Goal: Task Accomplishment & Management: Manage account settings

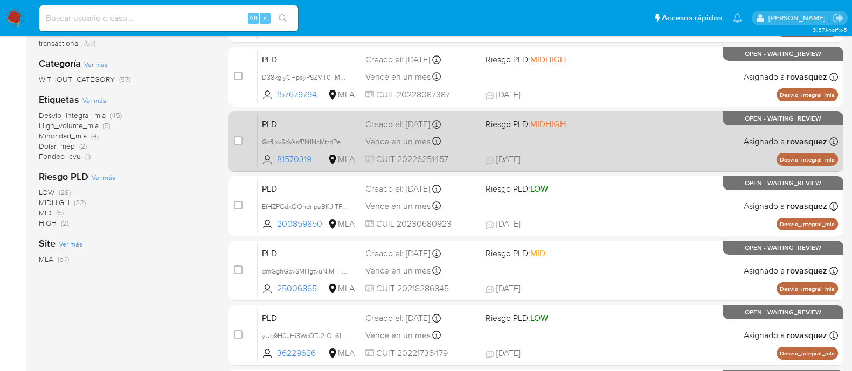
scroll to position [202, 0]
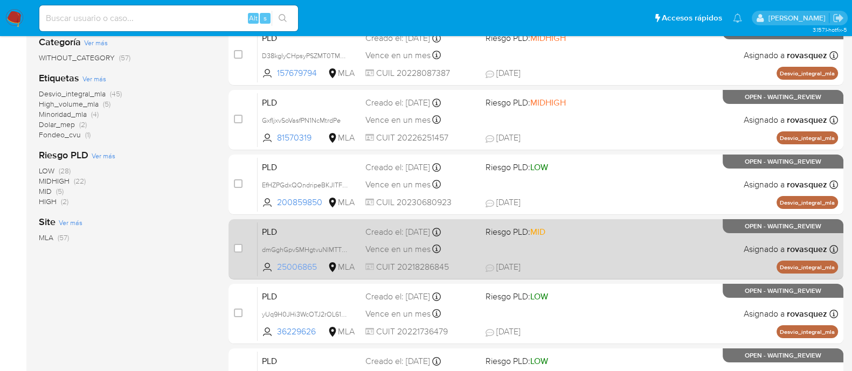
click at [293, 261] on span "25006865" at bounding box center [301, 267] width 49 height 12
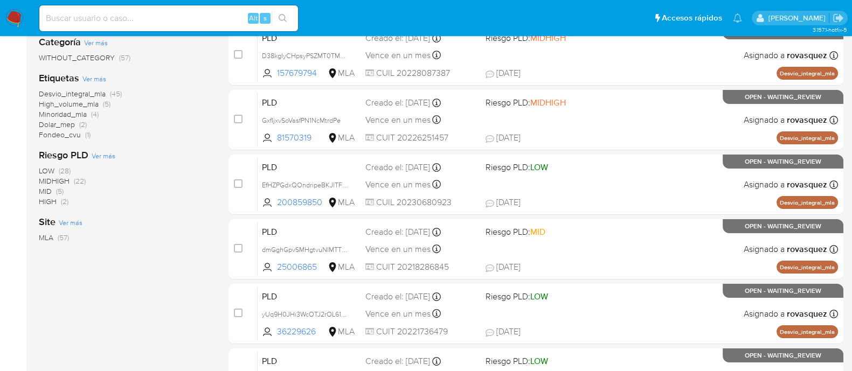
click at [189, 235] on div "MLA (57)" at bounding box center [125, 238] width 173 height 10
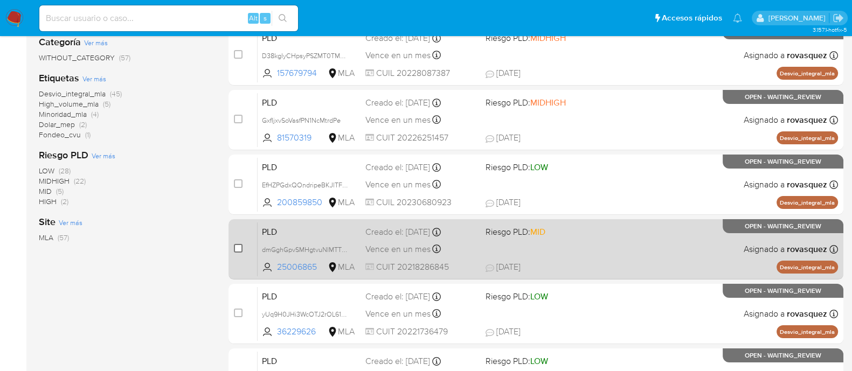
click at [236, 246] on input "checkbox" at bounding box center [238, 248] width 9 height 9
checkbox input "true"
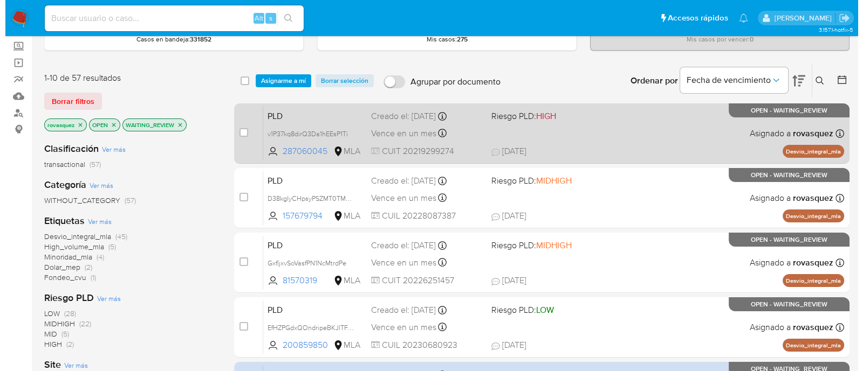
scroll to position [0, 0]
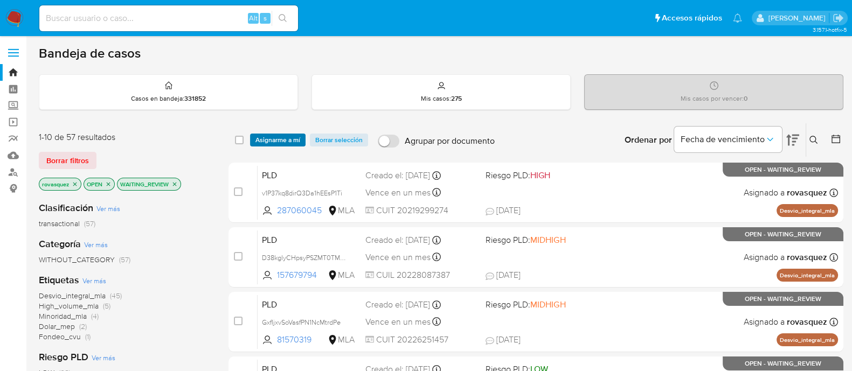
click at [279, 141] on span "Asignarme a mí" at bounding box center [278, 140] width 45 height 11
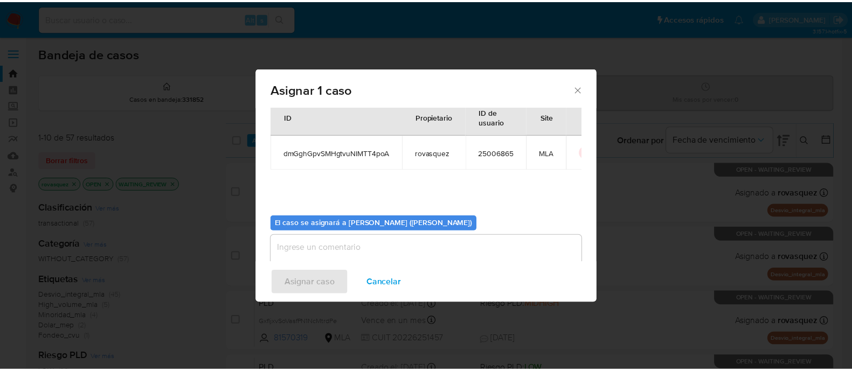
scroll to position [56, 0]
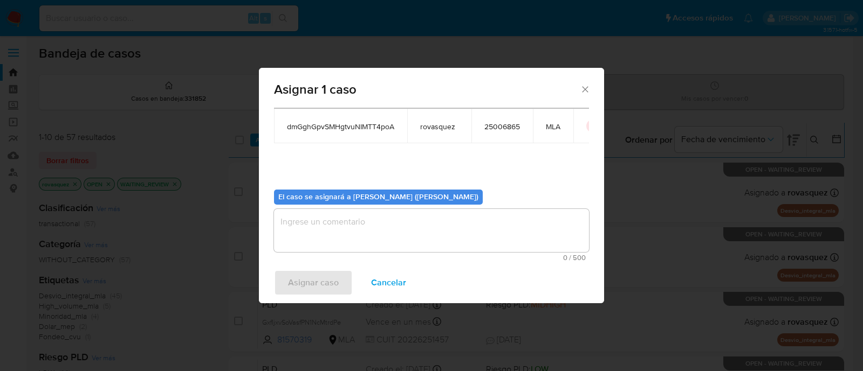
click at [359, 241] on textarea "assign-modal" at bounding box center [431, 230] width 315 height 43
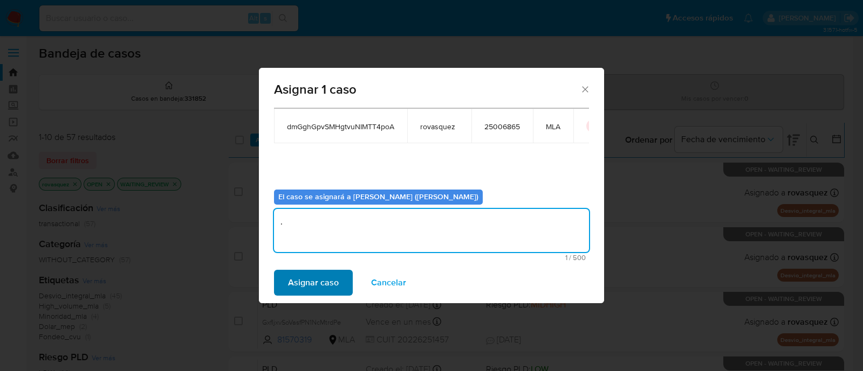
type textarea "."
click at [331, 282] on span "Asignar caso" at bounding box center [313, 283] width 51 height 24
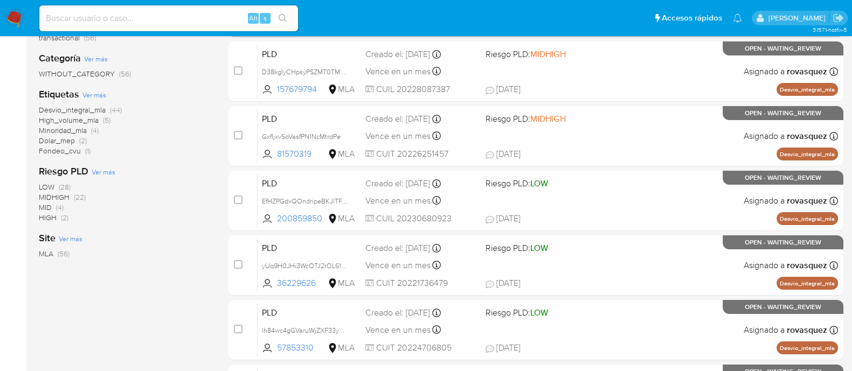
scroll to position [202, 0]
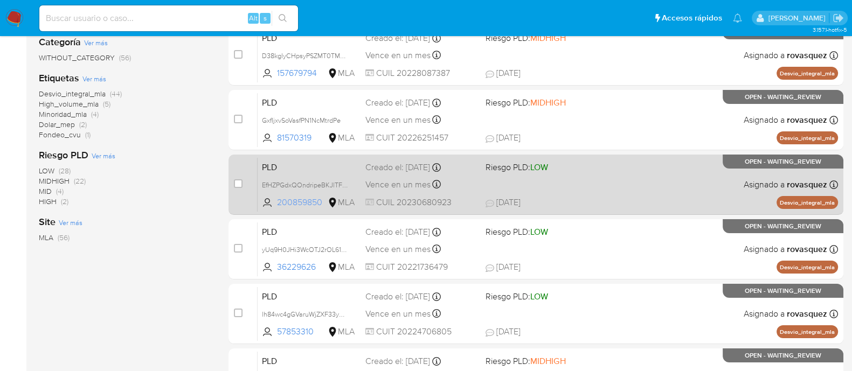
click at [306, 201] on span "200859850" at bounding box center [301, 203] width 49 height 12
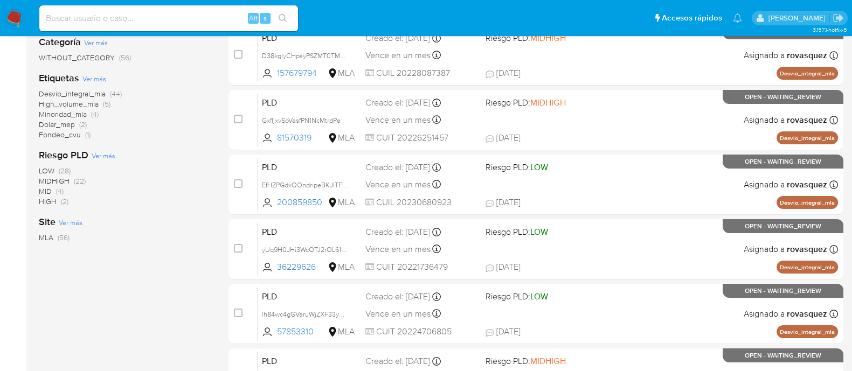
click at [194, 275] on div "Clasificación Ver más transactional (56) Categoría Ver más WITHOUT_CATEGORY (56…" at bounding box center [125, 174] width 173 height 367
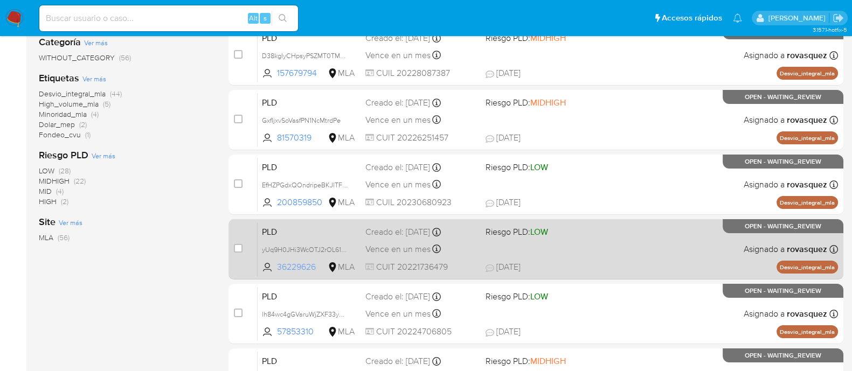
click at [302, 265] on span "36229626" at bounding box center [301, 267] width 49 height 12
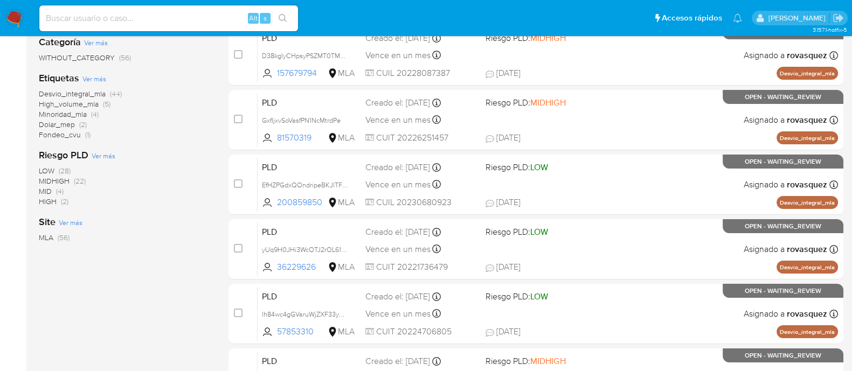
click at [197, 204] on div "LOW (28) MIDHIGH (22) MID (4) HIGH (2)" at bounding box center [125, 186] width 173 height 41
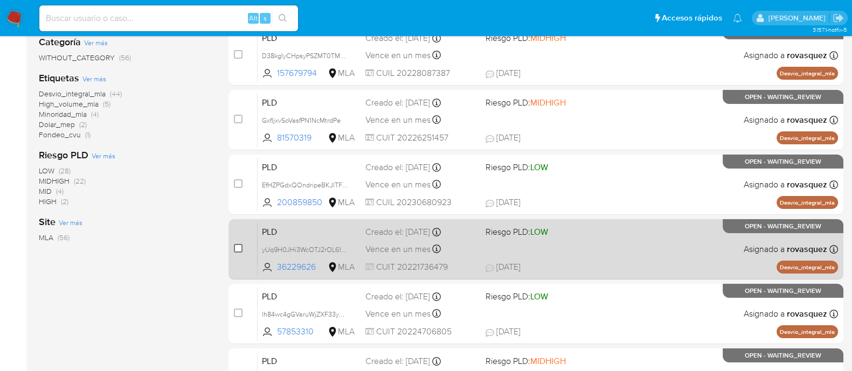
click at [235, 247] on input "checkbox" at bounding box center [238, 248] width 9 height 9
checkbox input "true"
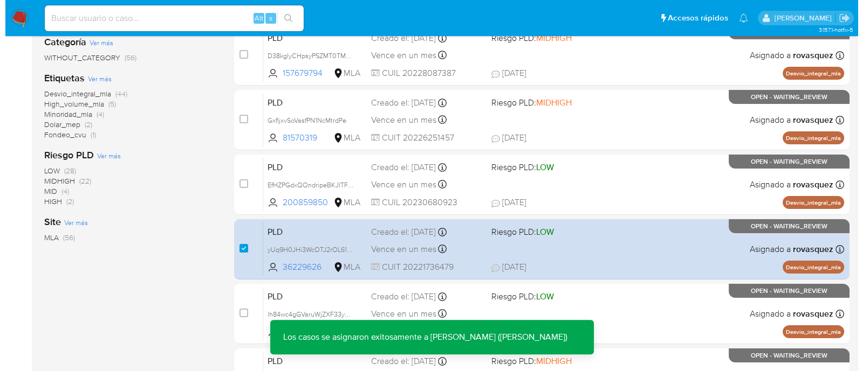
scroll to position [0, 0]
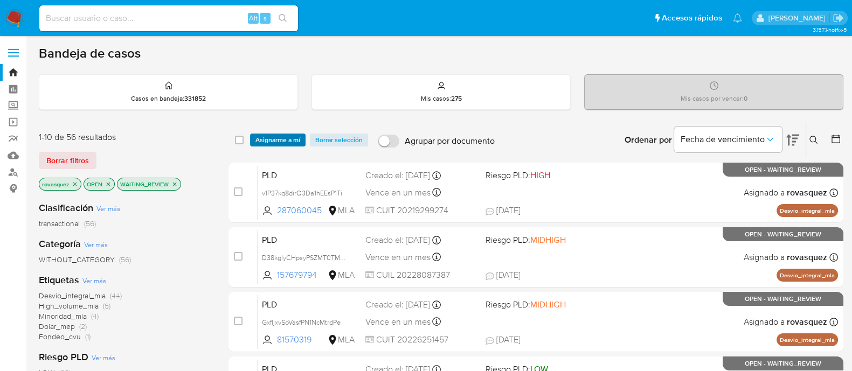
click at [298, 143] on span "Asignarme a mí" at bounding box center [278, 140] width 45 height 11
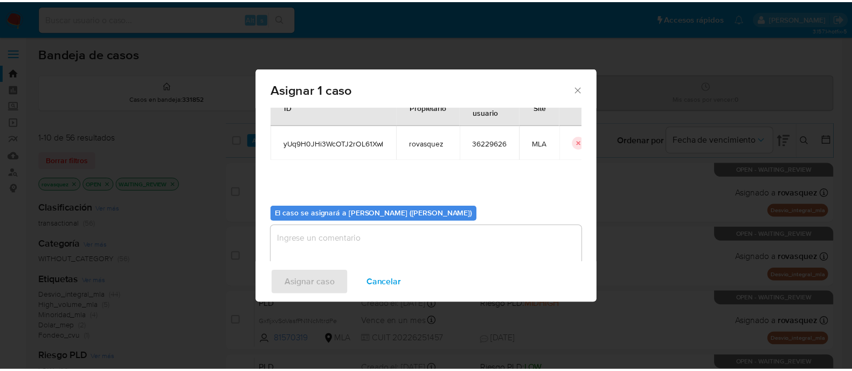
scroll to position [56, 0]
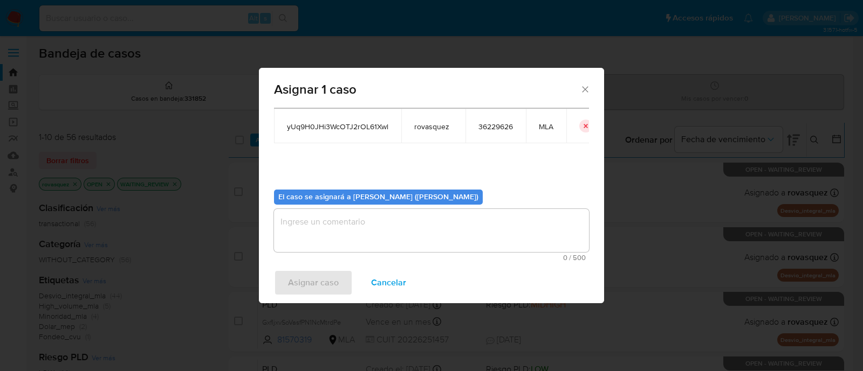
click at [350, 229] on textarea "assign-modal" at bounding box center [431, 230] width 315 height 43
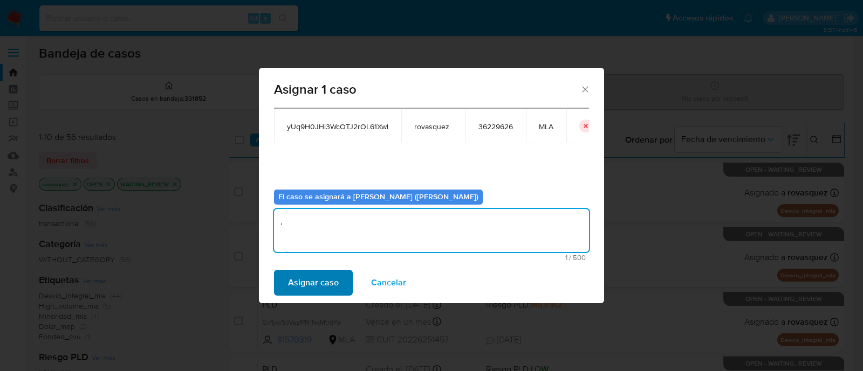
type textarea "."
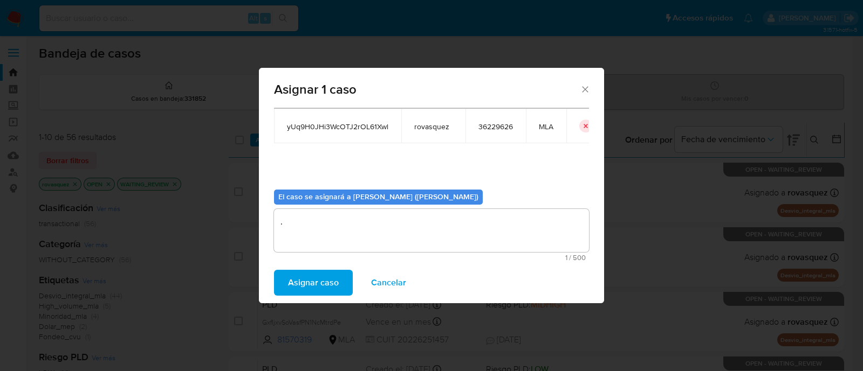
click at [316, 289] on span "Asignar caso" at bounding box center [313, 283] width 51 height 24
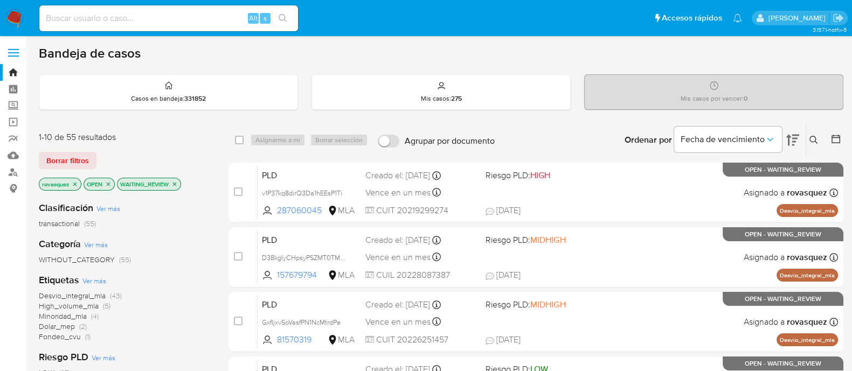
click at [176, 321] on div "Desvio_integral_mla (43) High_volume_mla (5) Minoridad_mla (4) Dolar_mep (2) Fo…" at bounding box center [125, 316] width 173 height 51
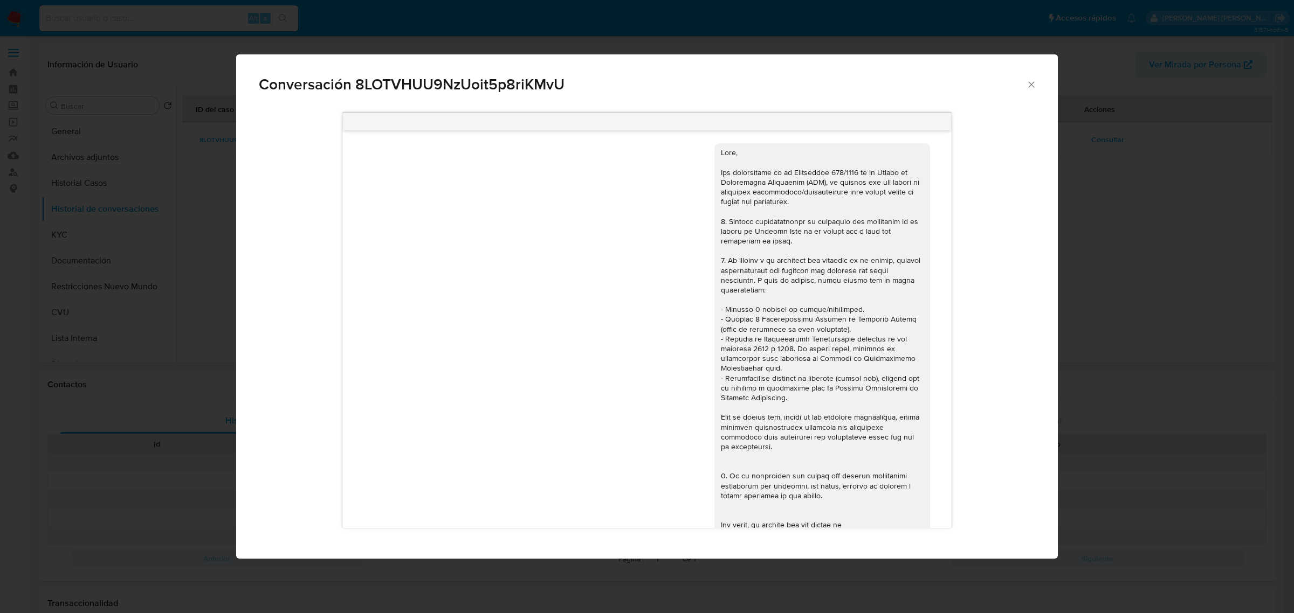
select select "10"
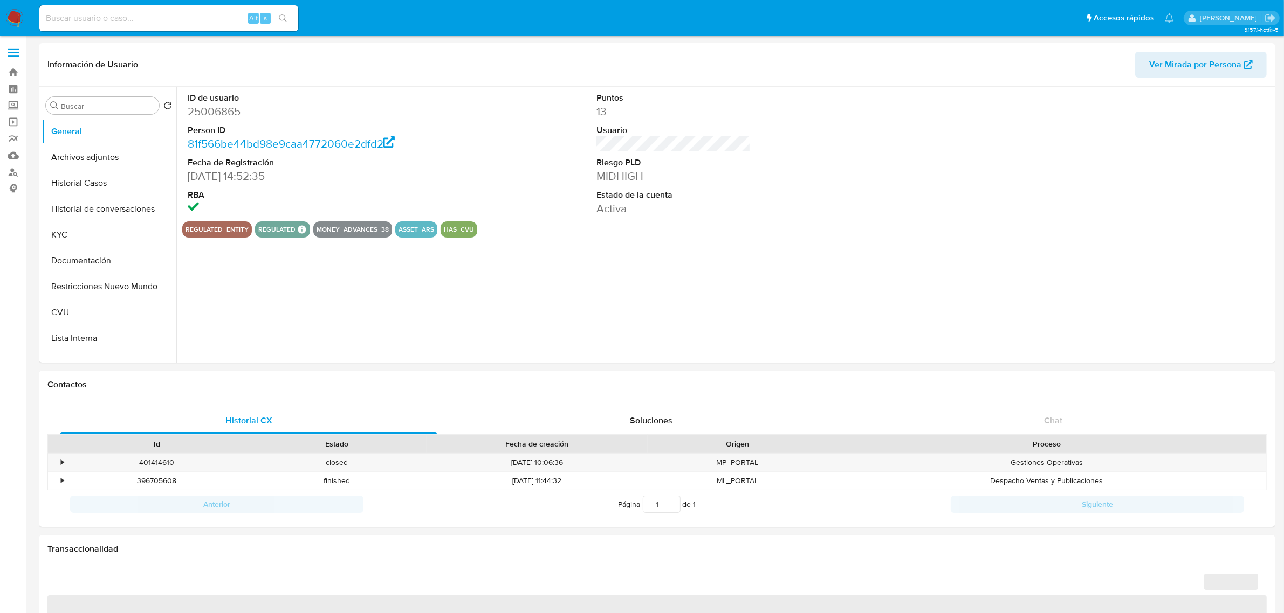
select select "10"
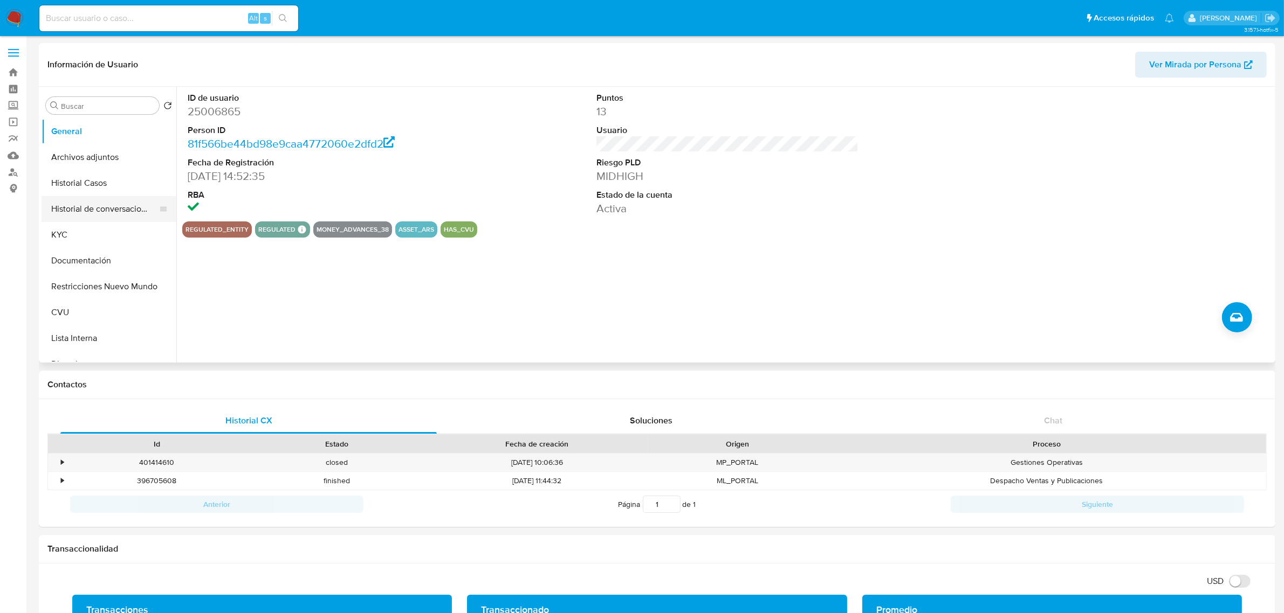
click at [96, 209] on button "Historial de conversaciones" at bounding box center [105, 209] width 126 height 26
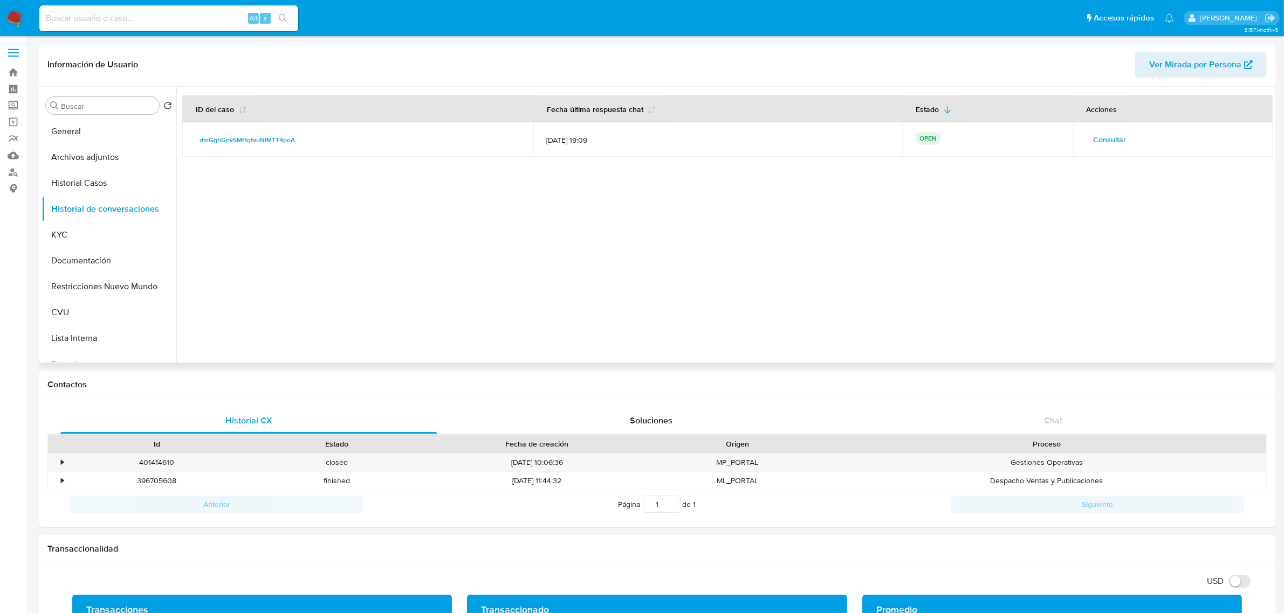
click at [862, 143] on span "Consultar" at bounding box center [1109, 139] width 33 height 15
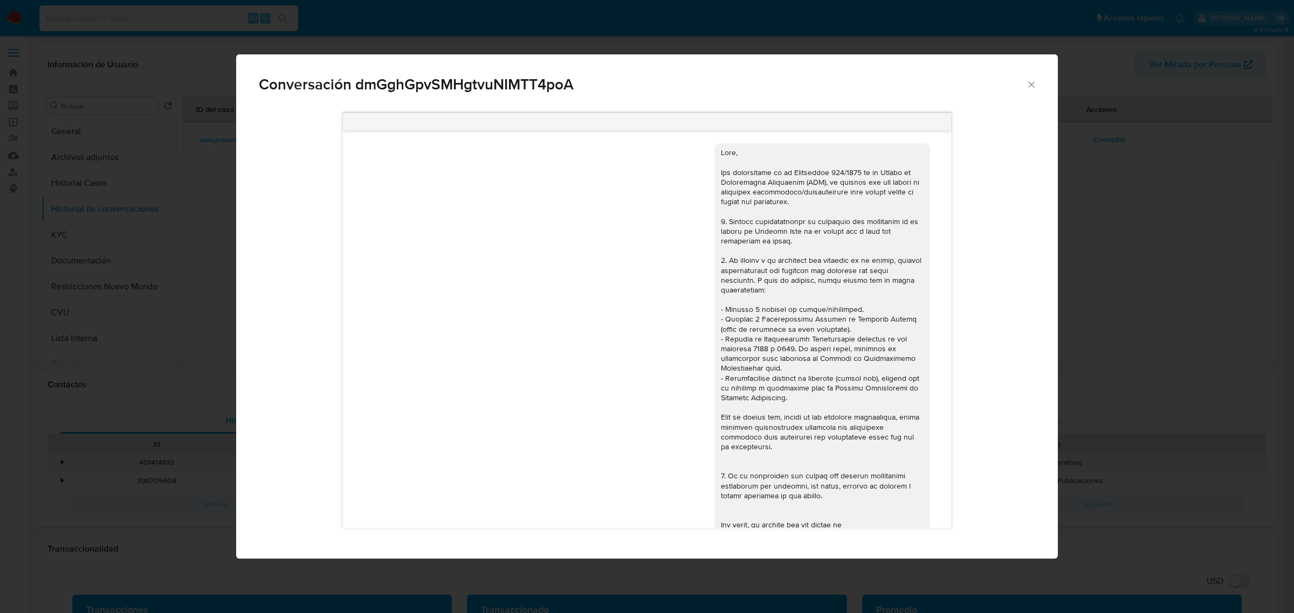
scroll to position [465, 0]
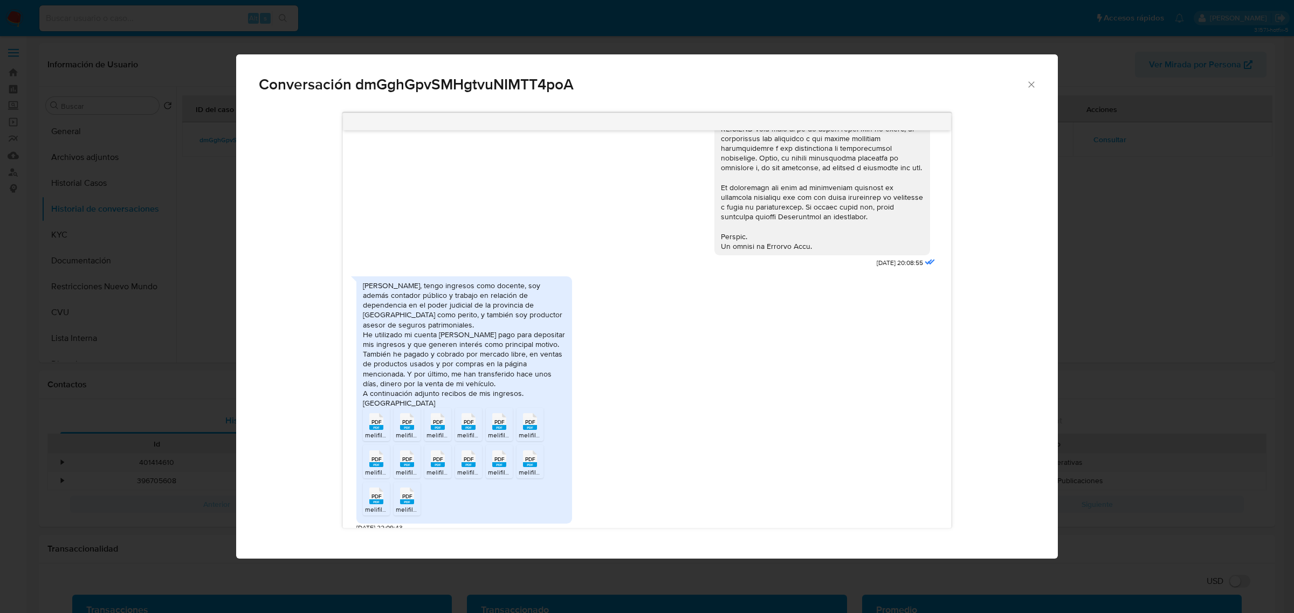
click at [375, 371] on rect "Comunicación" at bounding box center [376, 427] width 14 height 5
click at [383, 371] on icon "Comunicación" at bounding box center [376, 421] width 14 height 17
click at [433, 371] on span "PDF" at bounding box center [438, 422] width 10 height 7
click at [383, 371] on icon "Comunicación" at bounding box center [376, 421] width 14 height 17
click at [499, 371] on span "PDF" at bounding box center [499, 422] width 10 height 7
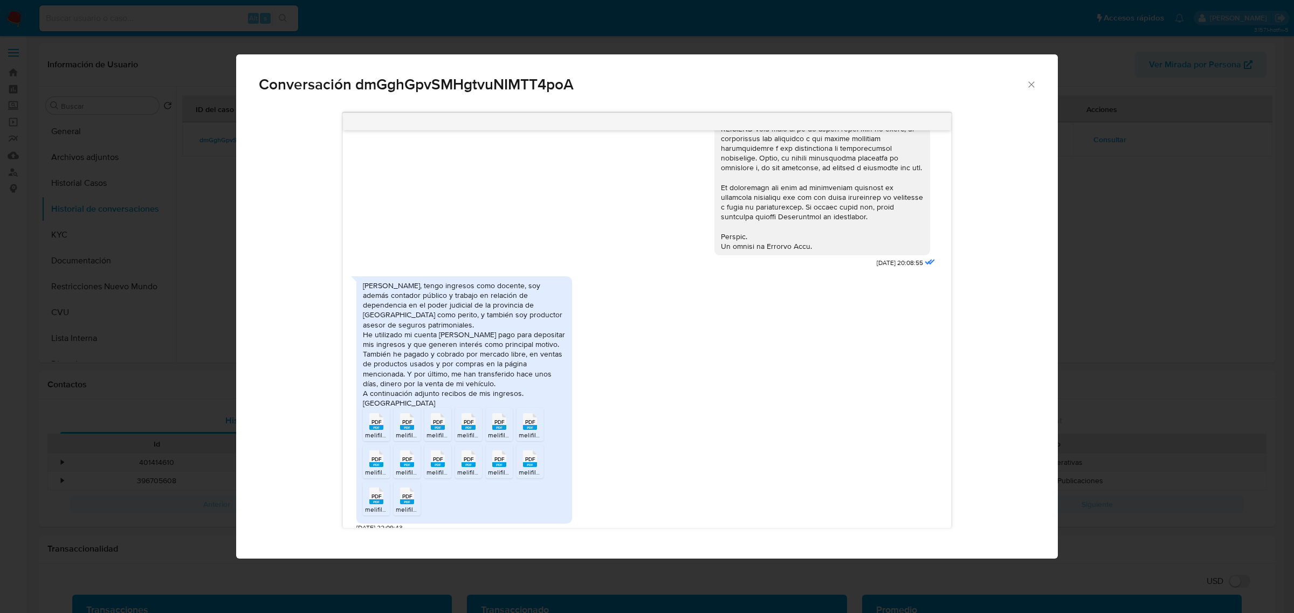
click at [531, 371] on span "PDF" at bounding box center [530, 422] width 10 height 7
click at [375, 371] on span "PDF" at bounding box center [376, 459] width 10 height 7
click at [409, 371] on span "PDF" at bounding box center [407, 459] width 10 height 7
click at [438, 371] on rect "Comunicación" at bounding box center [438, 465] width 14 height 5
click at [470, 371] on rect "Comunicación" at bounding box center [468, 465] width 14 height 5
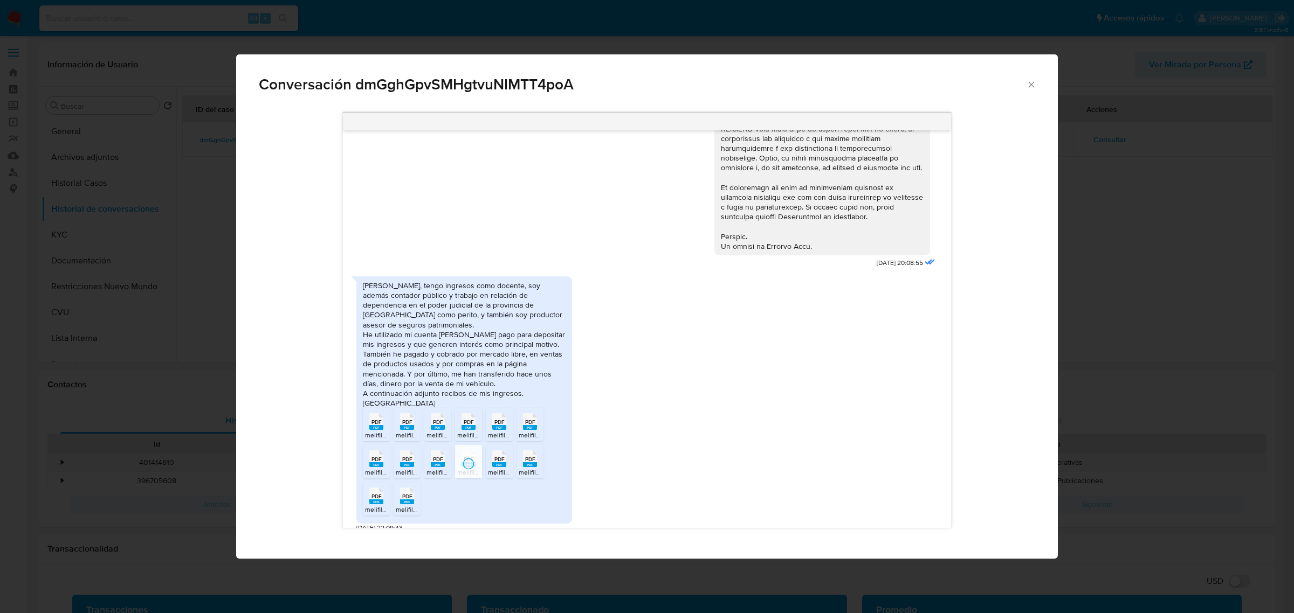
click at [504, 371] on rect "Comunicación" at bounding box center [499, 465] width 14 height 5
click at [531, 371] on rect "Comunicación" at bounding box center [530, 465] width 14 height 5
click at [373, 371] on rect "Comunicación" at bounding box center [376, 502] width 14 height 5
click at [407, 371] on span "PDF" at bounding box center [407, 496] width 10 height 7
click at [862, 89] on icon "Cerrar" at bounding box center [1031, 84] width 11 height 11
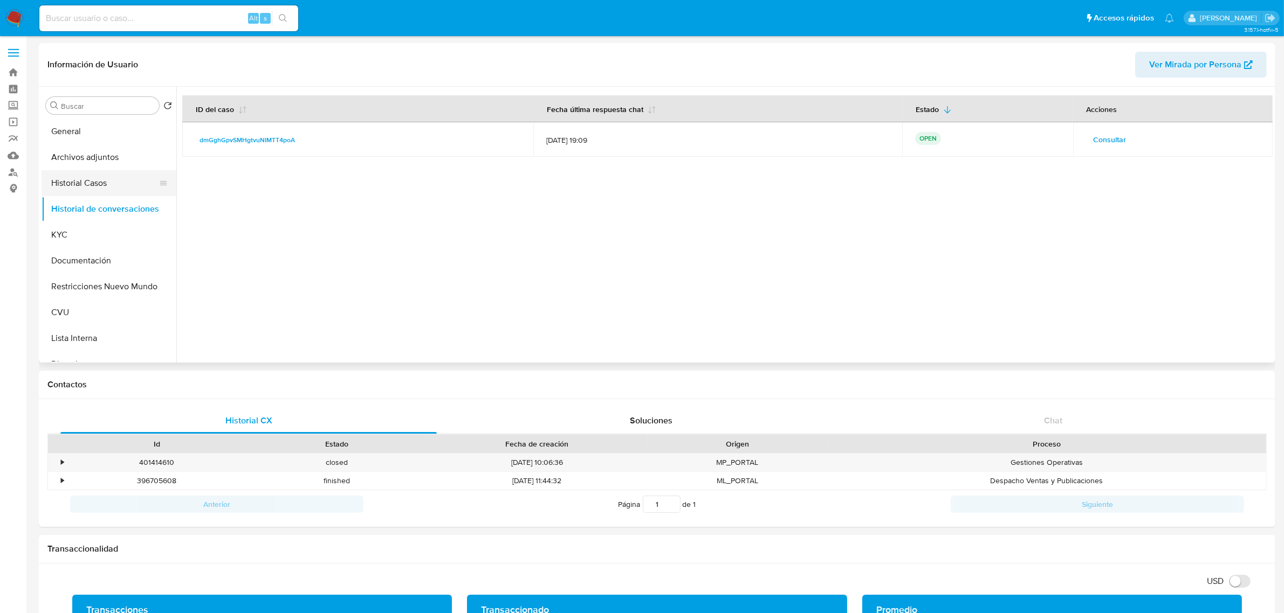
click at [109, 178] on button "Historial Casos" at bounding box center [105, 183] width 126 height 26
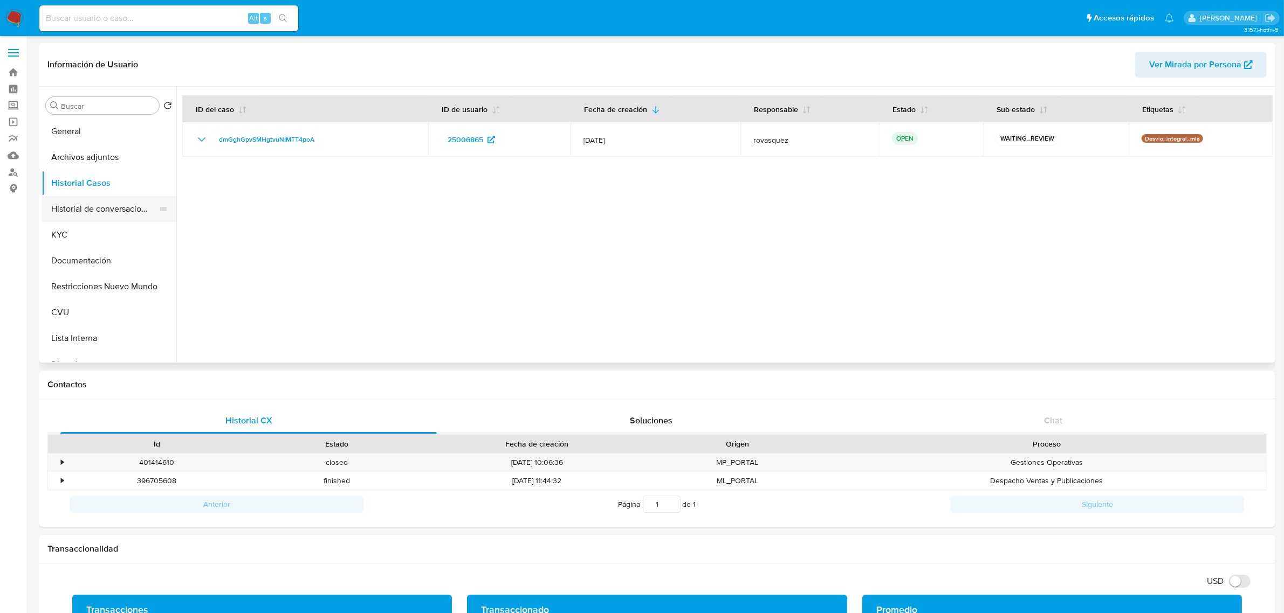
click at [108, 203] on button "Historial de conversaciones" at bounding box center [105, 209] width 126 height 26
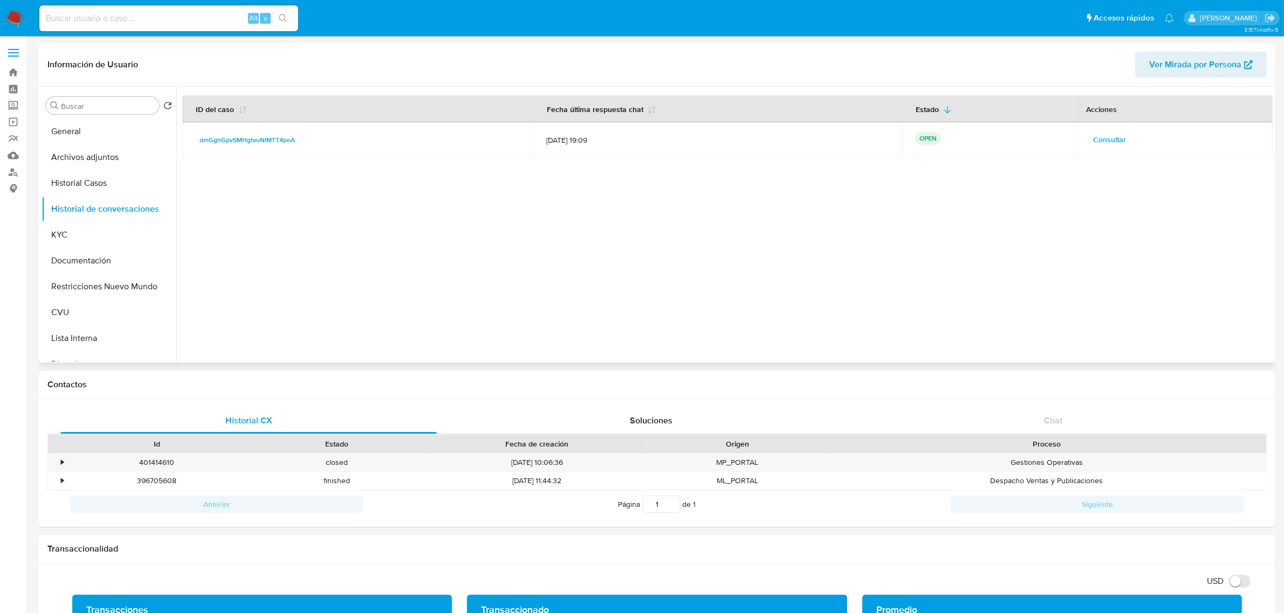
click at [862, 137] on span "Consultar" at bounding box center [1109, 139] width 33 height 15
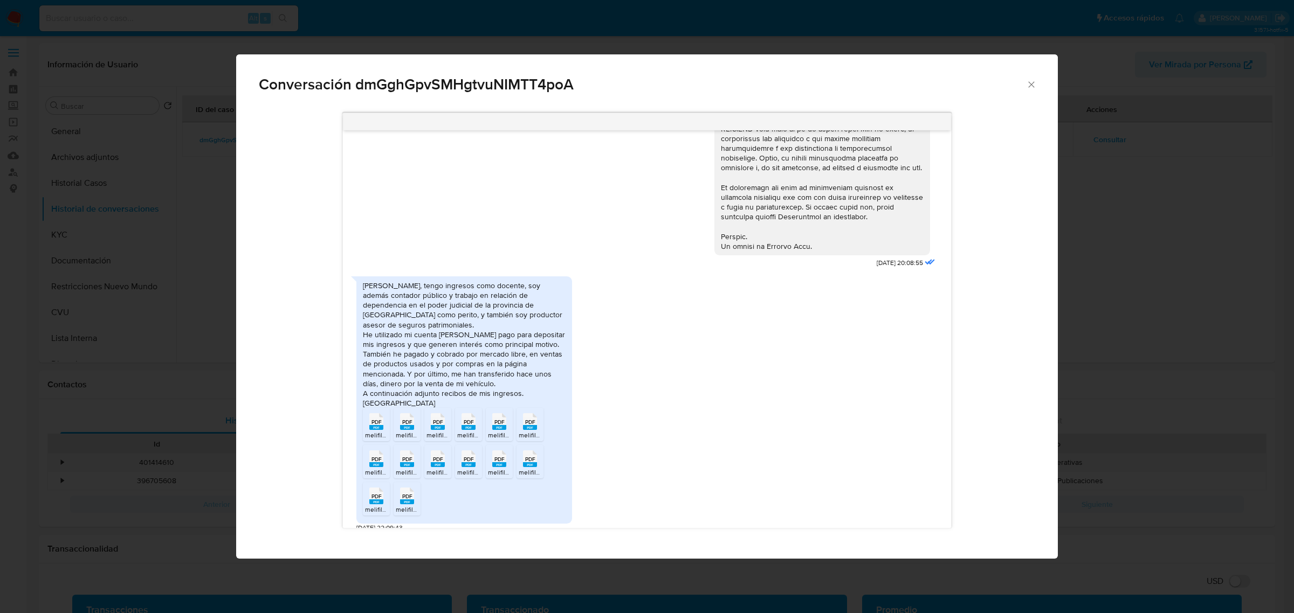
click at [427, 89] on span "Conversación dmGghGpvSMHgtvuNIMTT4poA" at bounding box center [642, 84] width 767 height 15
copy span "dmGghGpvSMHgtvuNIMTT4poA"
click at [492, 86] on span "Conversación dmGghGpvSMHgtvuNIMTT4poA" at bounding box center [642, 84] width 767 height 15
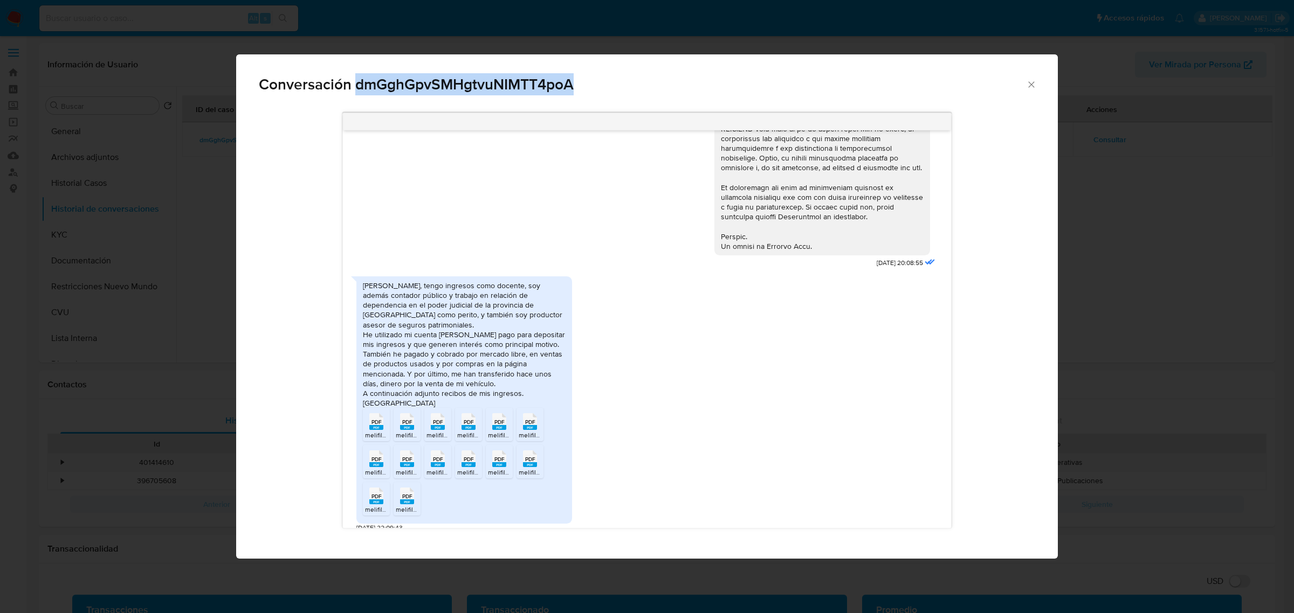
click at [191, 315] on div "Conversación dmGghGpvSMHgtvuNIMTT4poA 17/07/2025 20:08:55 Hola, tengo ingresos …" at bounding box center [647, 306] width 1294 height 613
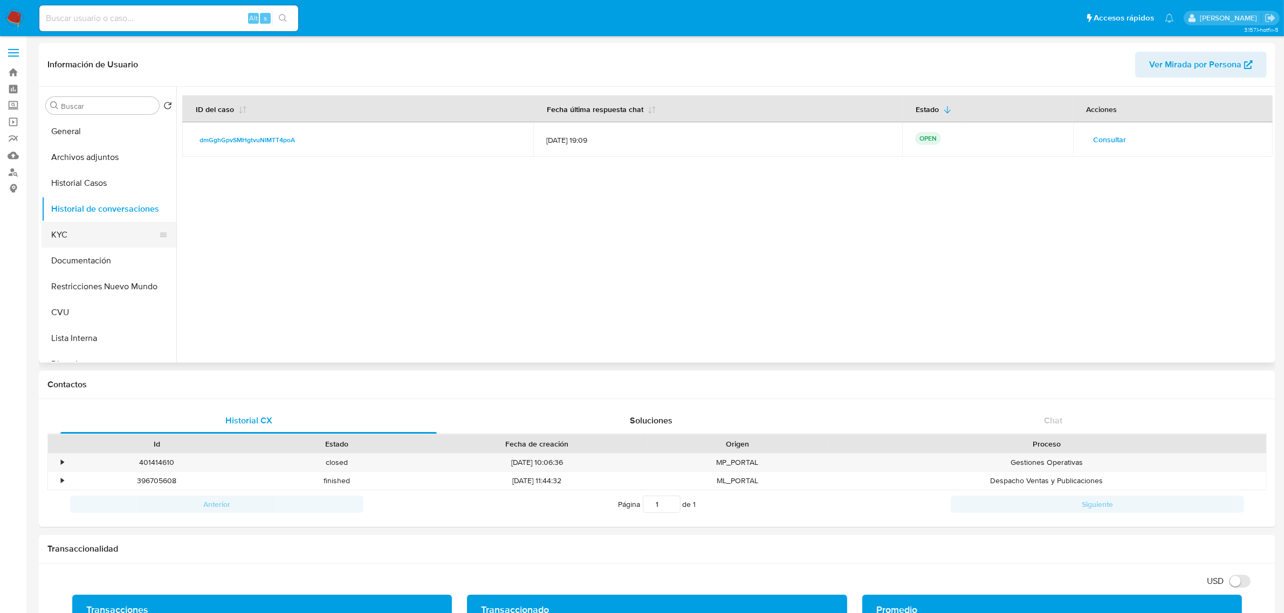
click at [68, 232] on button "KYC" at bounding box center [105, 235] width 126 height 26
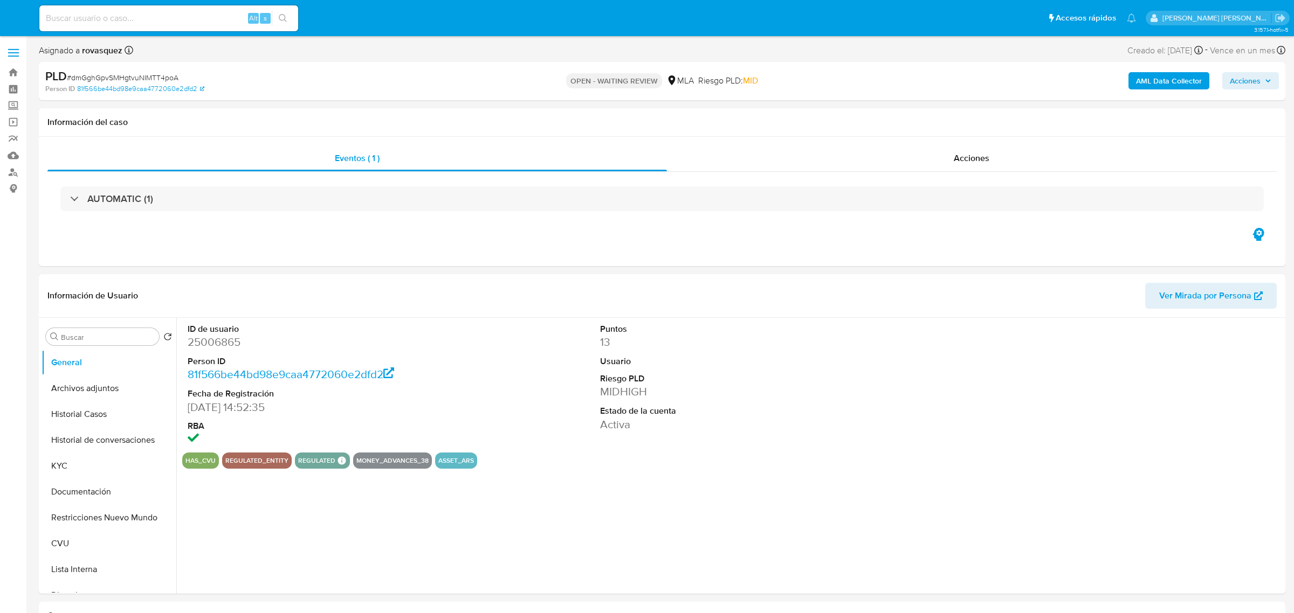
select select "10"
click at [581, 406] on div "ID de usuario 25006865 Person ID 81f566be44bd98e9caa4772060e2dfd2 Fecha de Regi…" at bounding box center [727, 385] width 1090 height 135
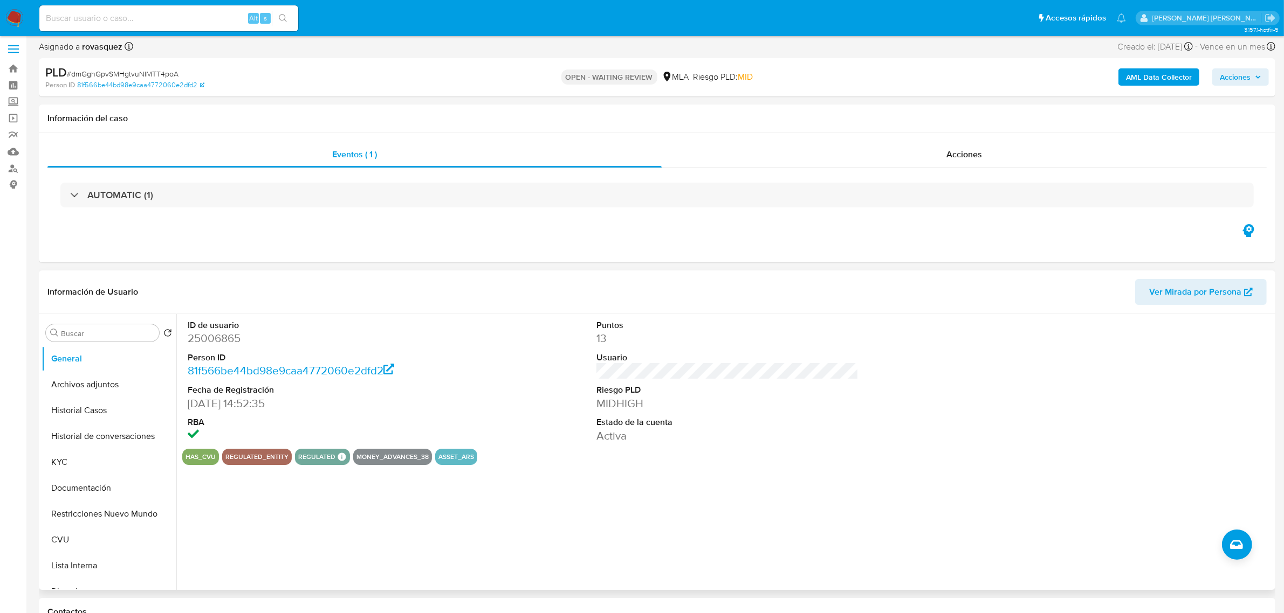
scroll to position [337, 0]
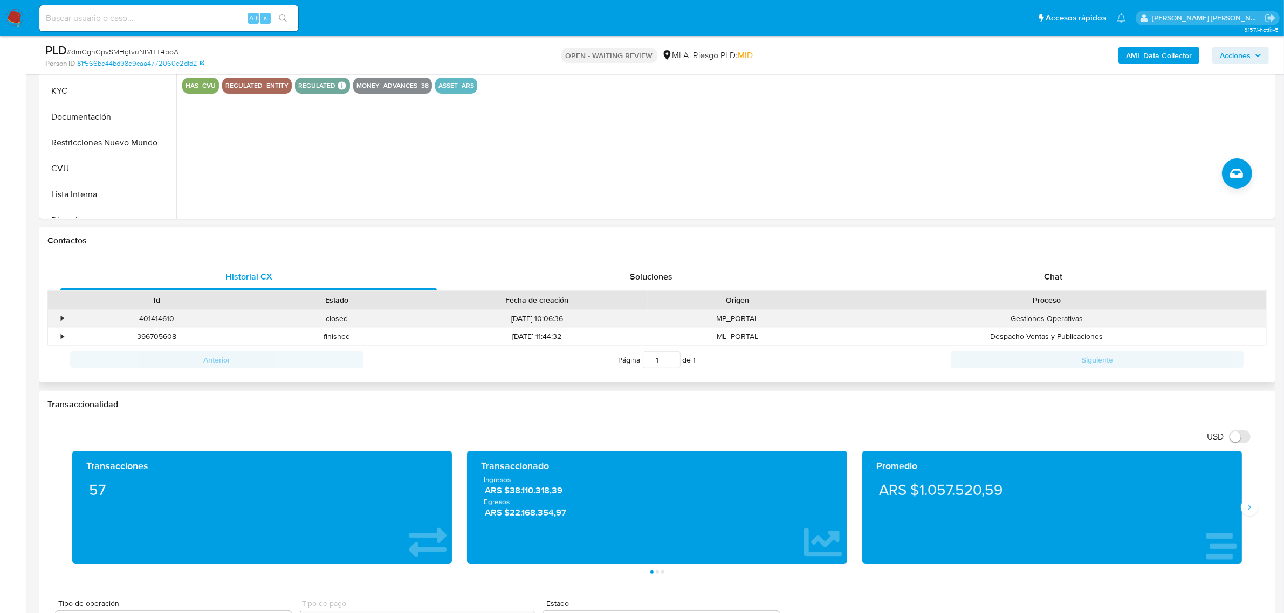
click at [159, 319] on div "401414610" at bounding box center [157, 319] width 180 height 18
copy div "401414610"
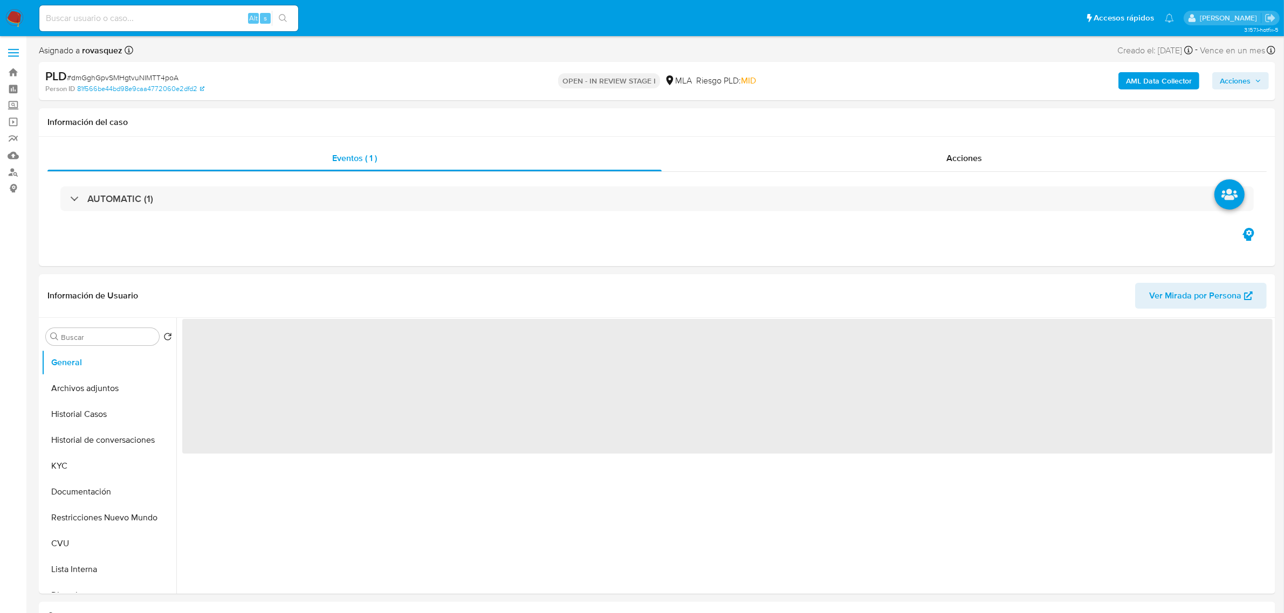
select select "10"
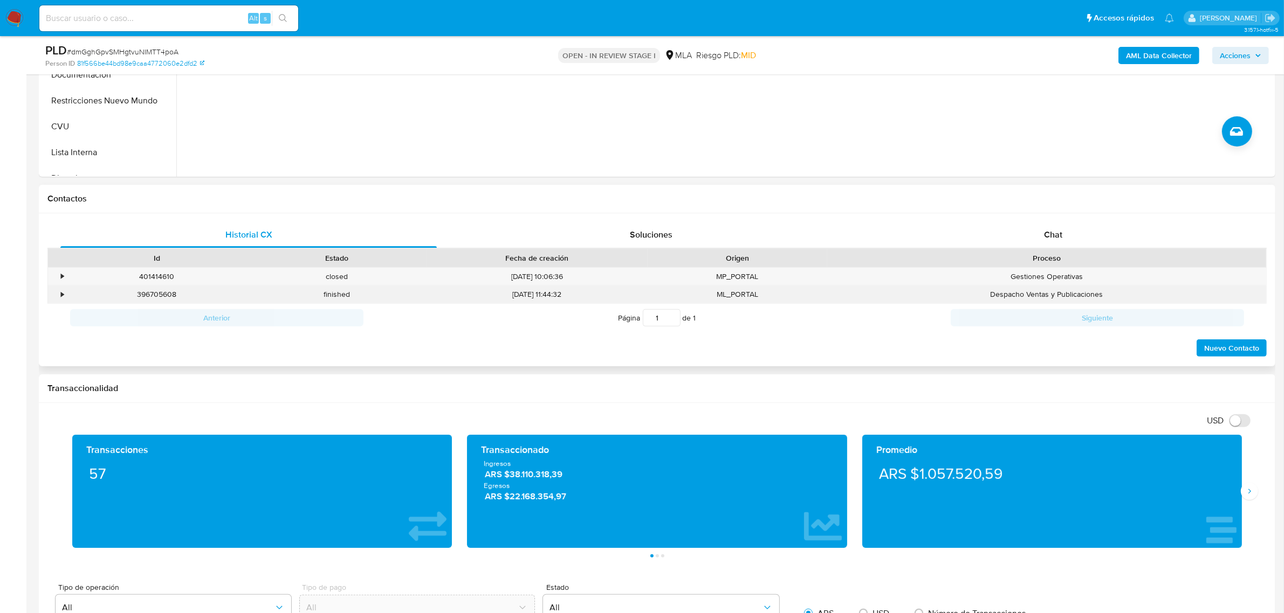
scroll to position [404, 0]
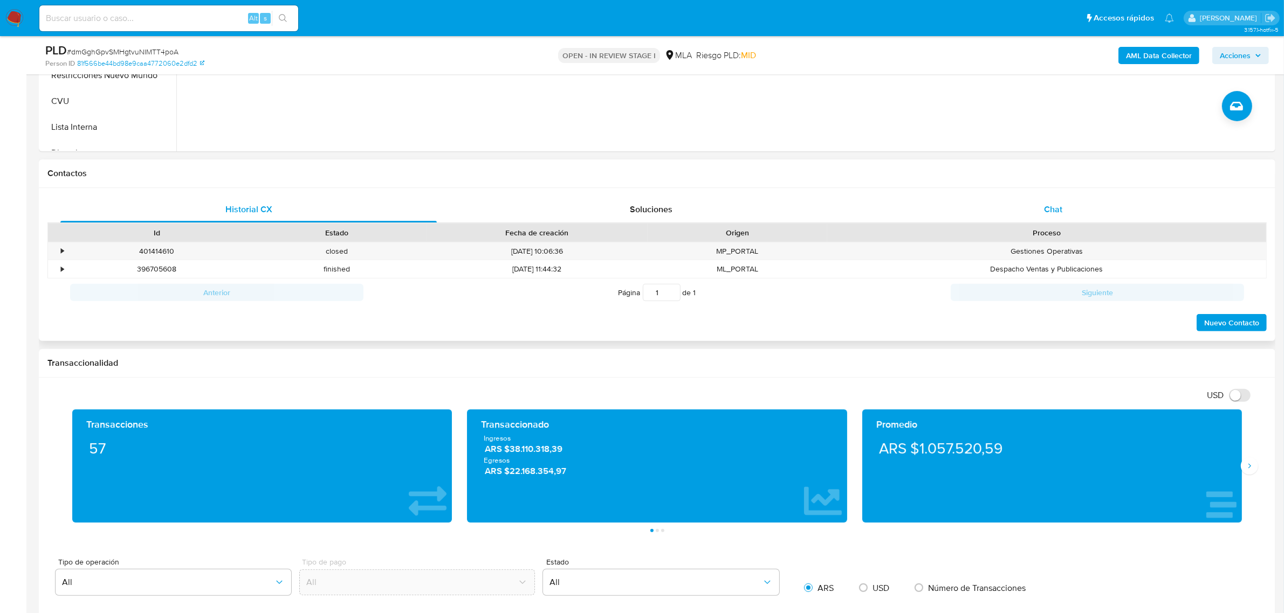
click at [1044, 201] on div "Chat" at bounding box center [1053, 210] width 376 height 26
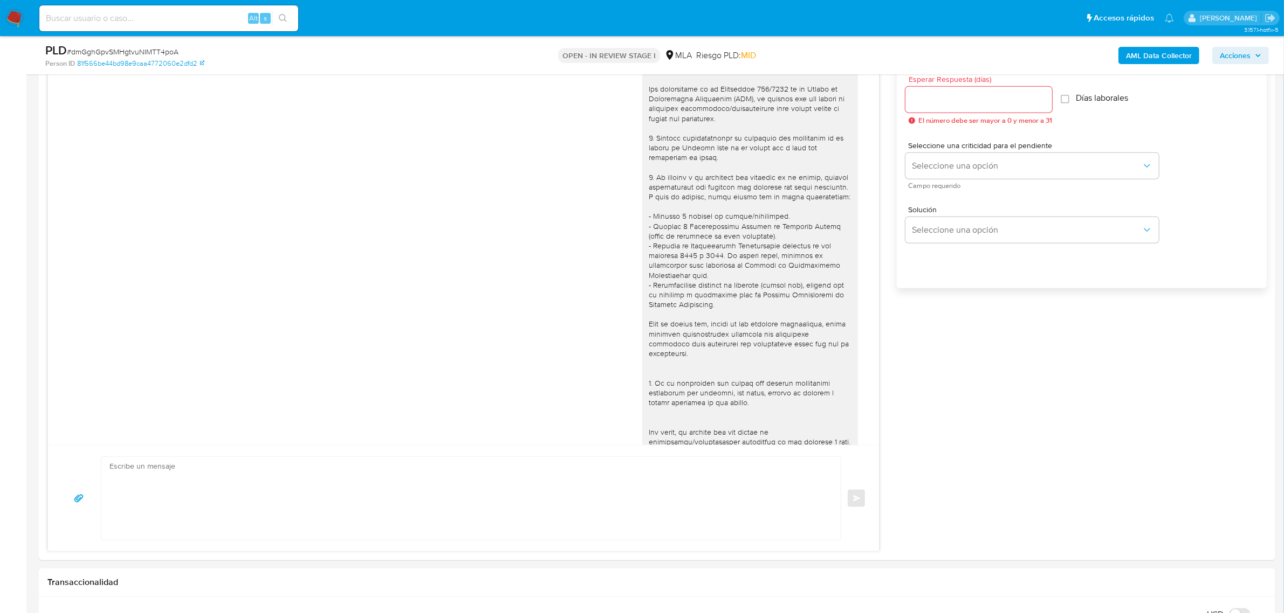
scroll to position [465, 0]
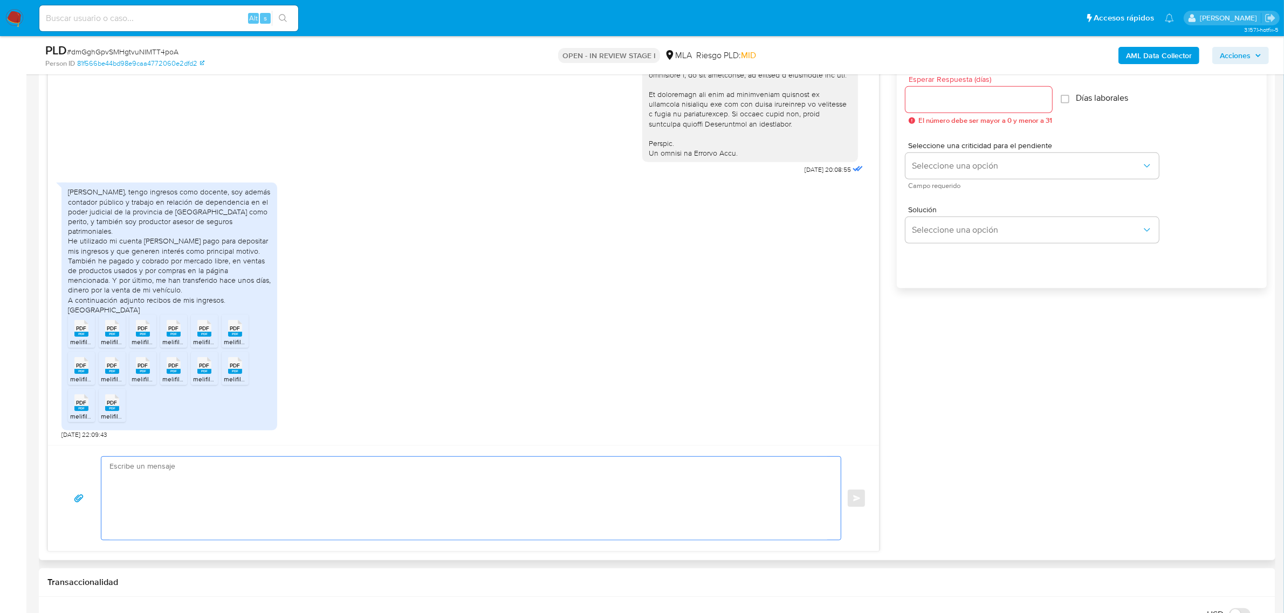
click at [281, 475] on textarea at bounding box center [468, 498] width 718 height 83
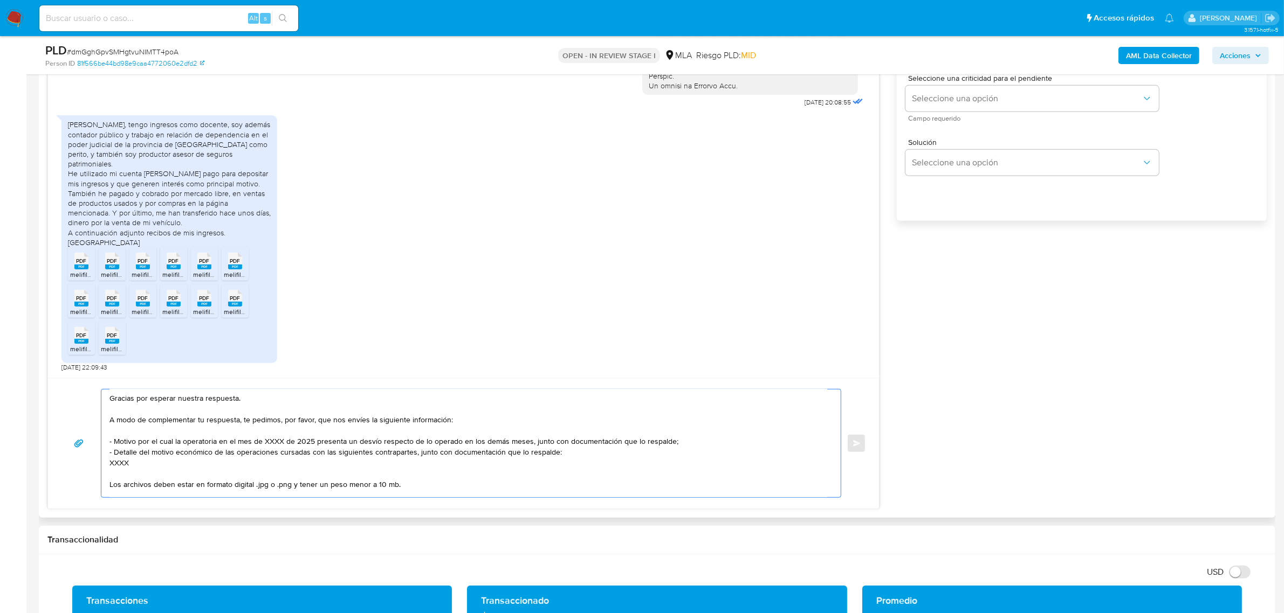
scroll to position [0, 0]
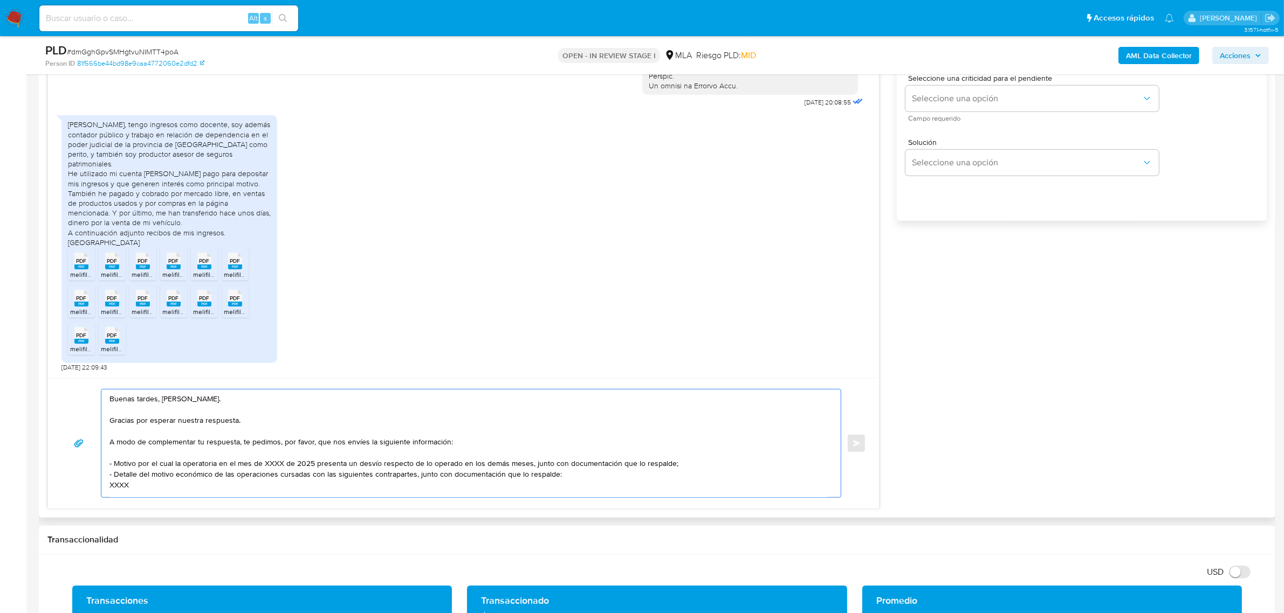
click at [245, 429] on textarea "Buenas tardes, Favio. Gracias por esperar nuestra respuesta. A modo de compleme…" at bounding box center [468, 444] width 718 height 108
click at [271, 426] on textarea "Buenas tardes, Favio. Gracias por esperar nuestra respuesta. A modo de compleme…" at bounding box center [468, 444] width 718 height 108
click at [116, 486] on textarea "Buenas tardes, Favio. Gracias por esperar nuestra respuesta, y por toda la infr…" at bounding box center [468, 444] width 718 height 108
paste textarea "Rodolfo Adrian Andrione"
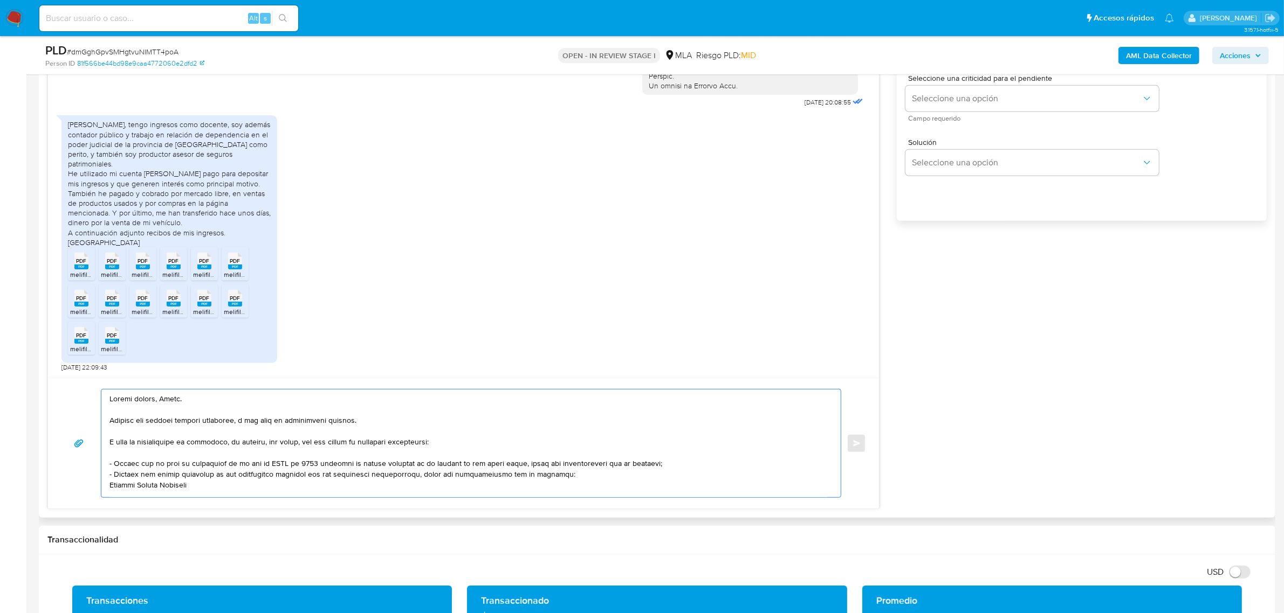
scroll to position [4, 0]
paste textarea "20281300157"
paste textarea "PSA Peugeot Citroen"
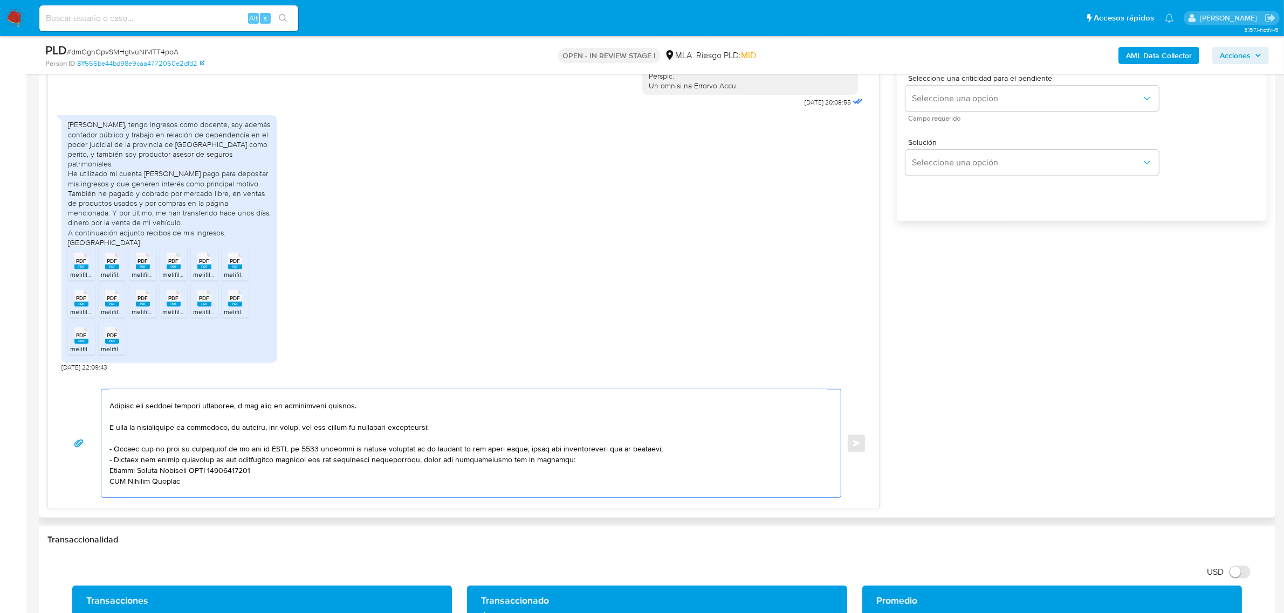
click at [327, 446] on textarea at bounding box center [468, 444] width 718 height 108
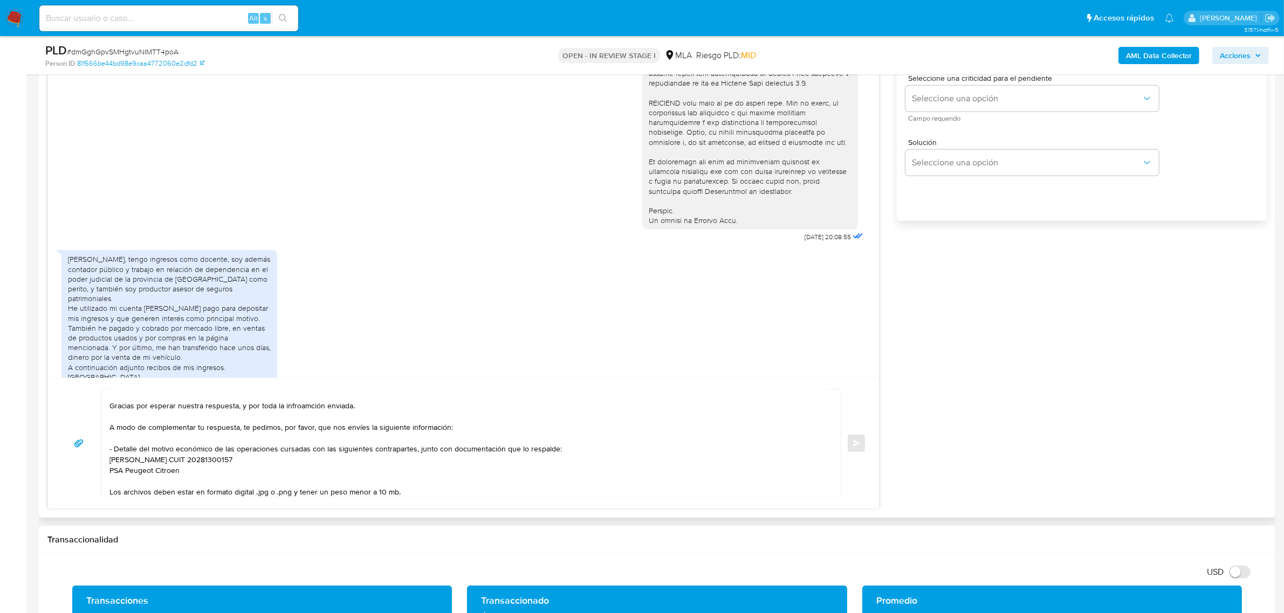
scroll to position [82, 0]
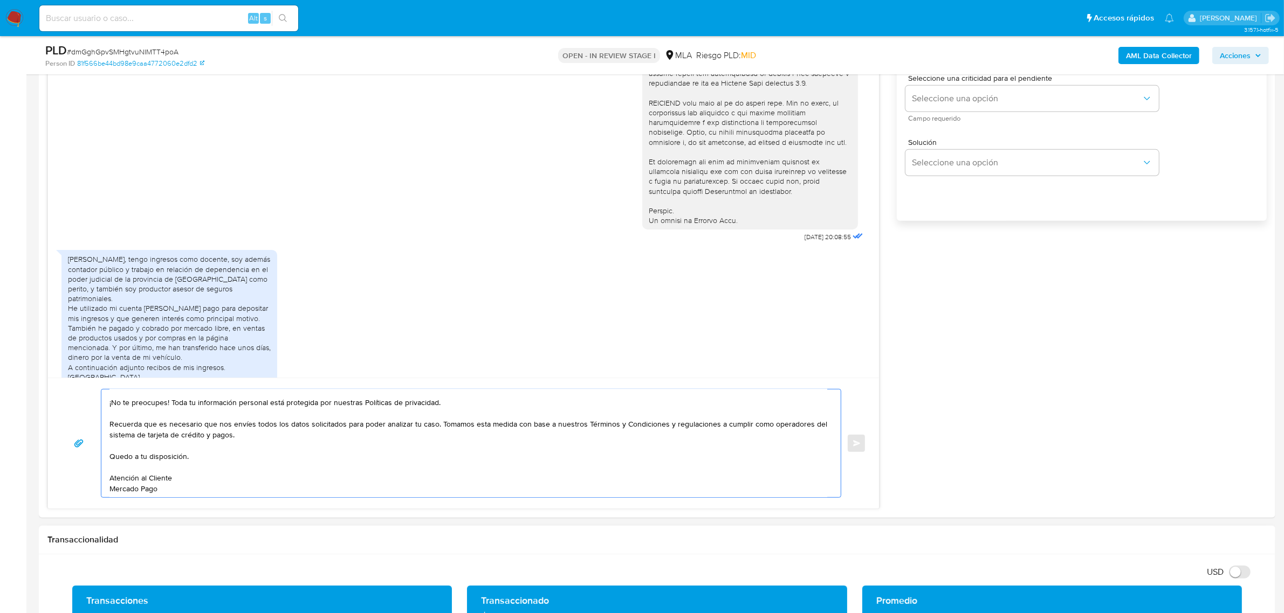
drag, startPoint x: 122, startPoint y: 413, endPoint x: 233, endPoint y: 535, distance: 164.9
paste textarea "Es importante que sepas que, en caso de no responder a lo solicitado o si lo pr…"
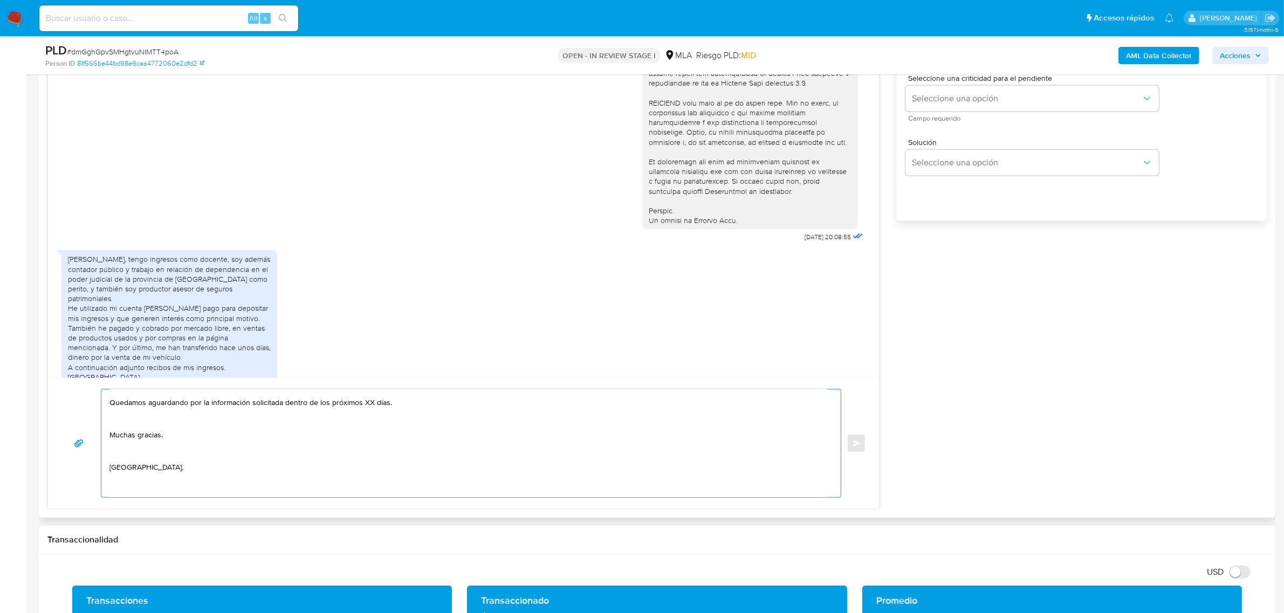
drag, startPoint x: 162, startPoint y: 468, endPoint x: 154, endPoint y: 478, distance: 12.6
click at [161, 468] on textarea "Buenas tardes, Favio. Gracias por esperar nuestra respuesta, y por toda la infr…" at bounding box center [468, 444] width 718 height 108
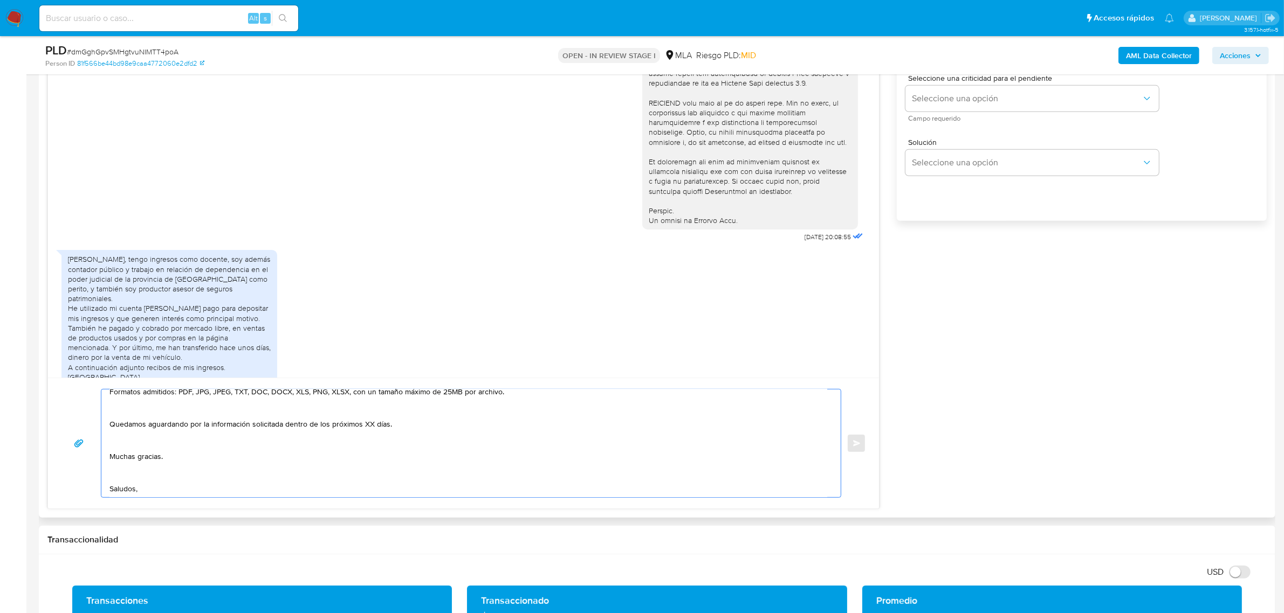
click at [127, 463] on textarea "Buenas tardes, Favio. Gracias por esperar nuestra respuesta, y por toda la infr…" at bounding box center [468, 444] width 718 height 108
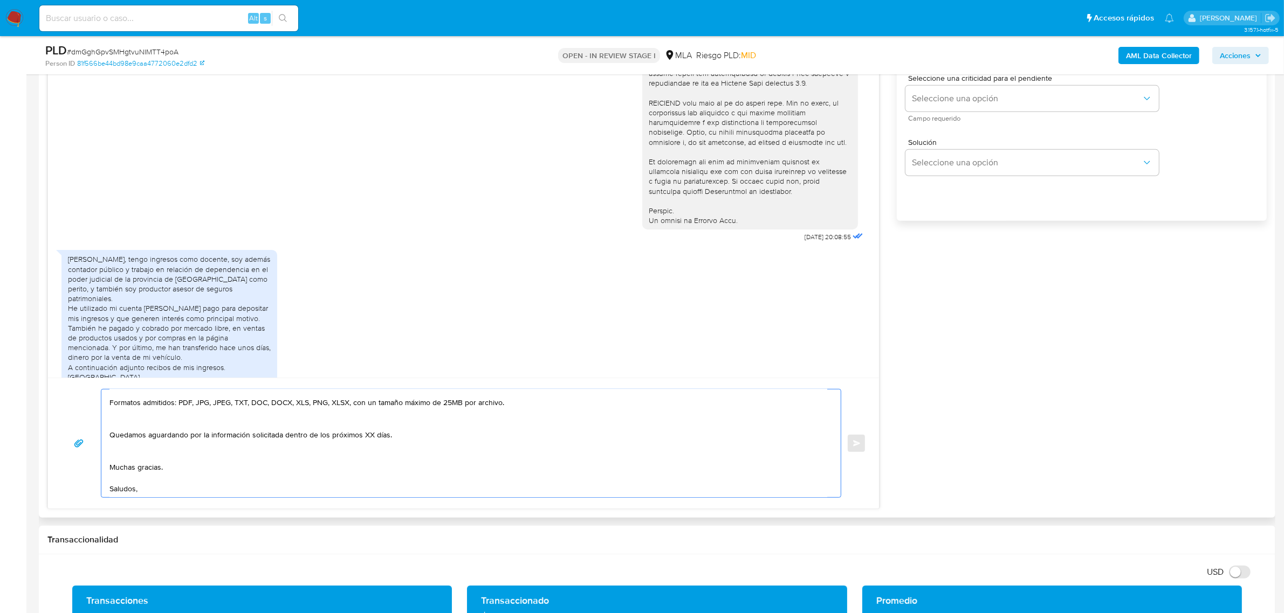
click at [141, 445] on textarea "Buenas tardes, Favio. Gracias por esperar nuestra respuesta, y por toda la infr…" at bounding box center [468, 444] width 718 height 108
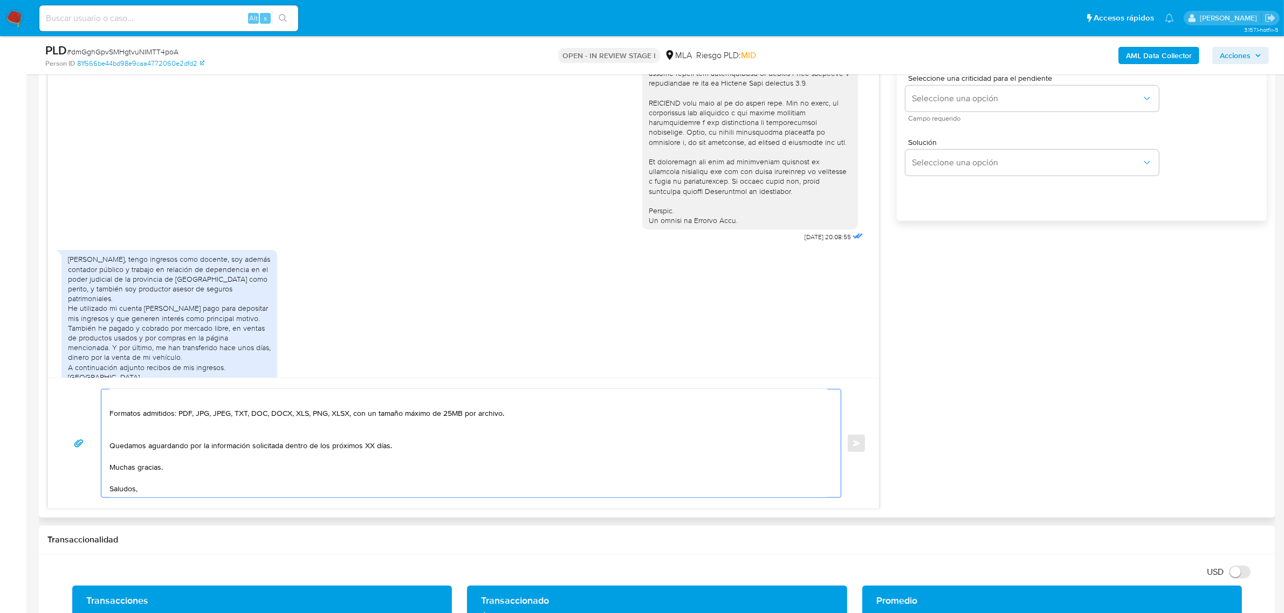
click at [305, 445] on textarea "Buenas tardes, Favio. Gracias por esperar nuestra respuesta, y por toda la infr…" at bounding box center [468, 444] width 718 height 108
drag, startPoint x: 283, startPoint y: 438, endPoint x: 439, endPoint y: 436, distance: 156.4
click at [439, 436] on textarea "Buenas tardes, Favio. Gracias por esperar nuestra respuesta, y por toda la infr…" at bounding box center [468, 444] width 718 height 108
click at [198, 424] on textarea "Buenas tardes, Favio. Gracias por esperar nuestra respuesta, y por toda la infr…" at bounding box center [468, 444] width 718 height 108
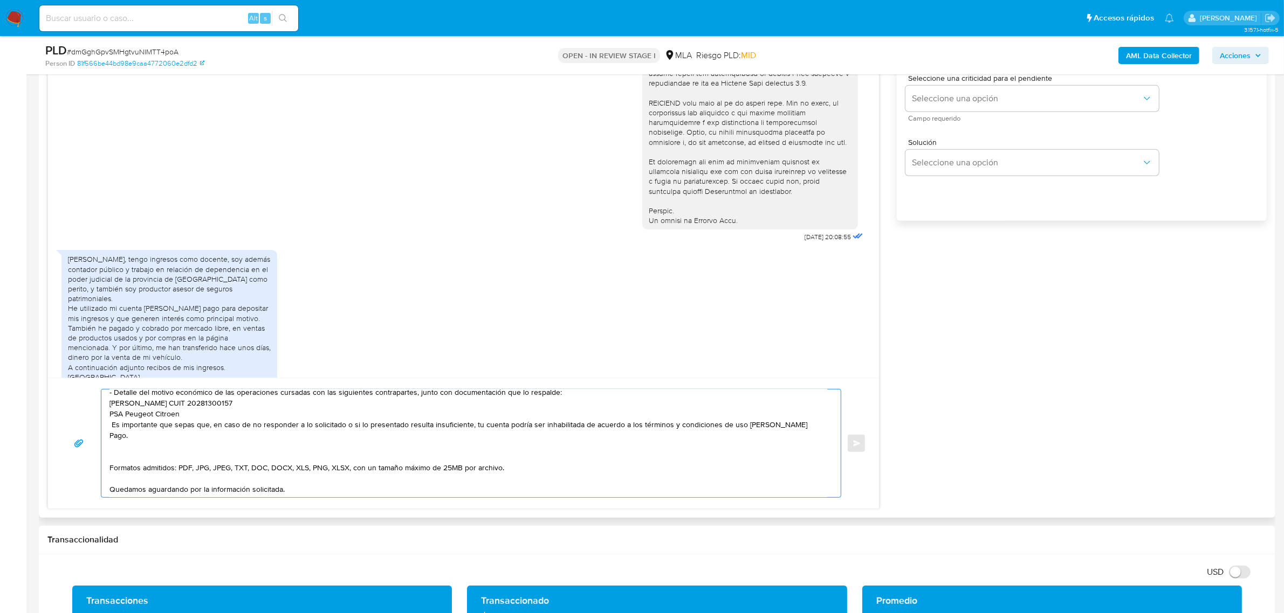
scroll to position [47, 0]
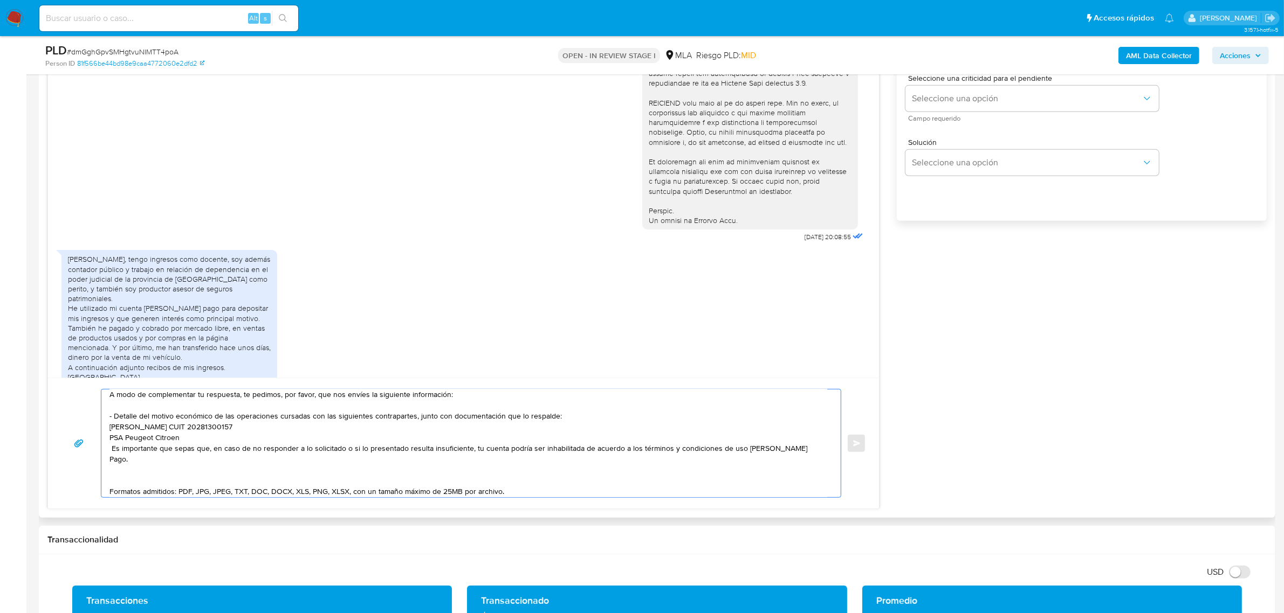
click at [161, 472] on textarea "Buenas tardes, Favio. Gracias por esperar nuestra respuesta, y por toda la infr…" at bounding box center [468, 444] width 718 height 108
click at [108, 447] on div "Buenas tardes, Favio. Gracias por esperar nuestra respuesta, y por toda la infr…" at bounding box center [468, 444] width 734 height 108
click at [109, 449] on textarea "Buenas tardes, Favio. Gracias por esperar nuestra respuesta, y por toda la infr…" at bounding box center [468, 444] width 718 height 108
click at [224, 438] on textarea "Buenas tardes, Favio. Gracias por esperar nuestra respuesta, y por toda la infr…" at bounding box center [468, 444] width 718 height 108
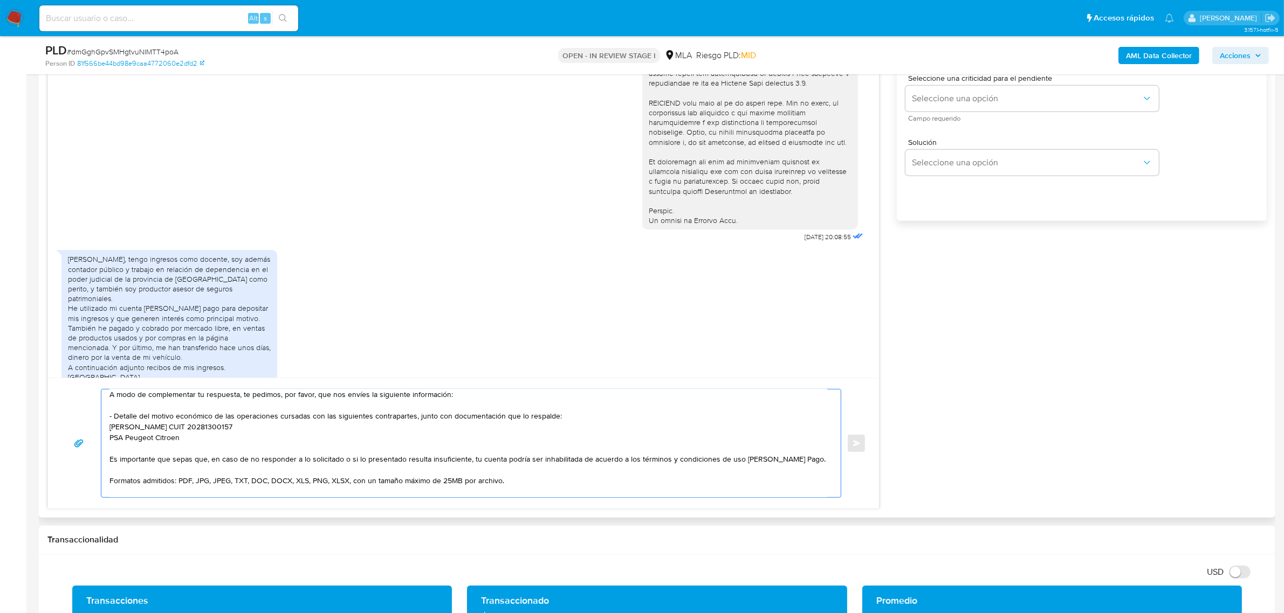
click at [163, 472] on textarea "Buenas tardes, Favio. Gracias por esperar nuestra respuesta, y por toda la infr…" at bounding box center [468, 444] width 718 height 108
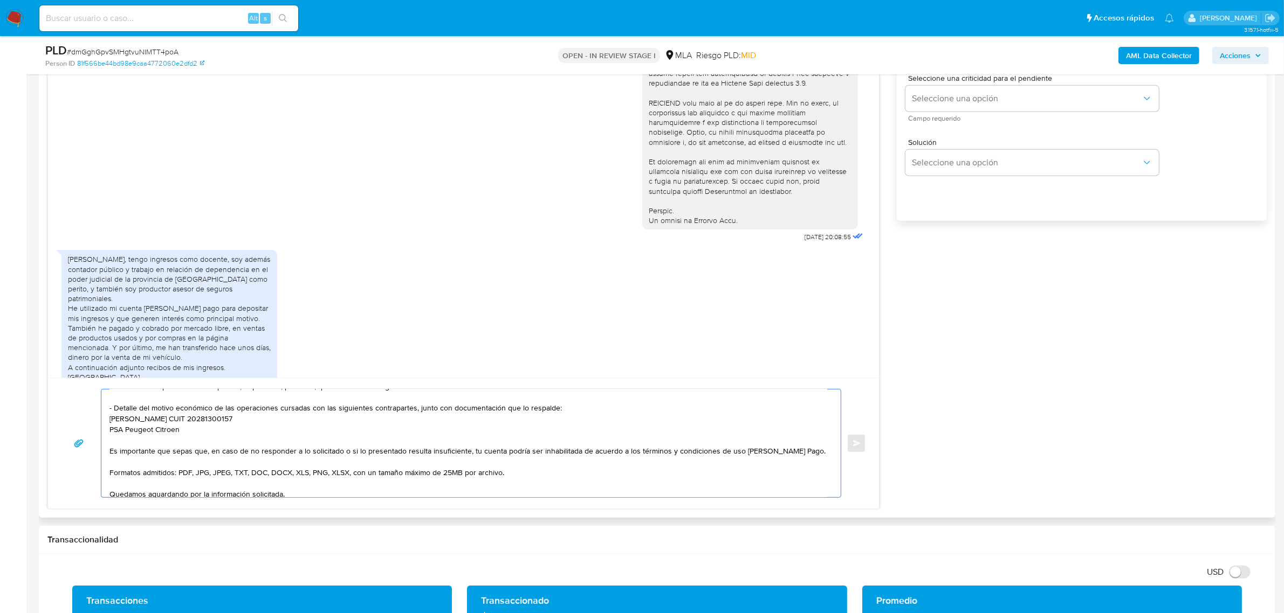
scroll to position [0, 0]
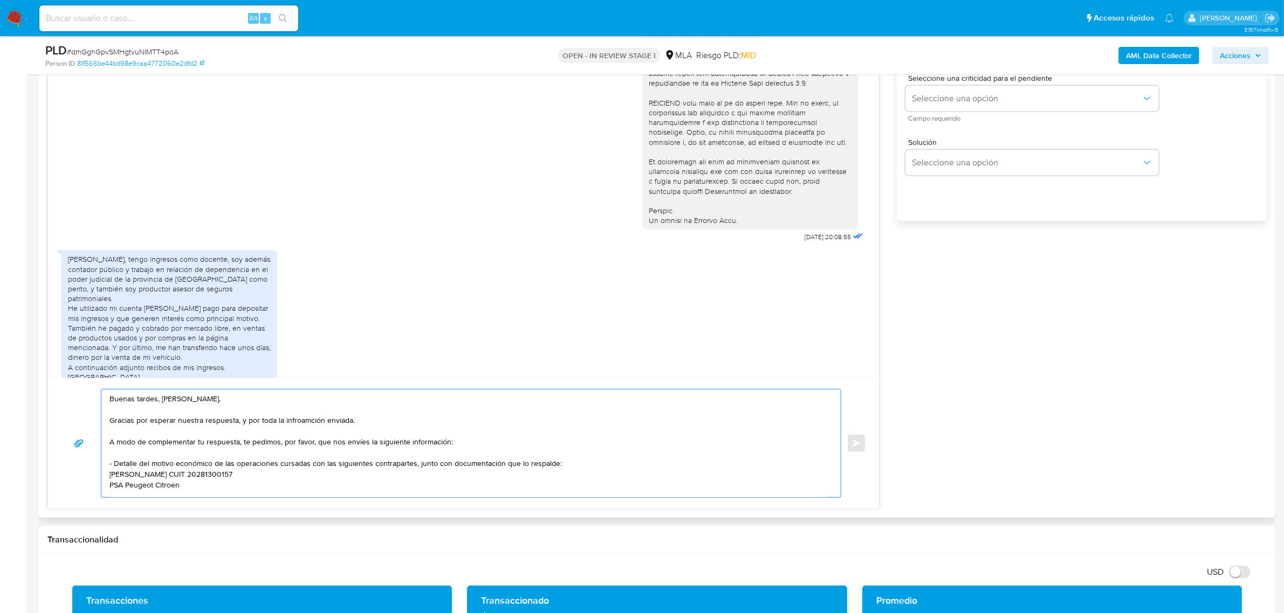
click at [311, 415] on textarea "Buenas tardes, Favio. Gracias por esperar nuestra respuesta, y por toda la infr…" at bounding box center [468, 444] width 718 height 108
click at [307, 420] on textarea "Buenas tardes, Favio. Gracias por esperar nuestra respuesta, y por toda la infr…" at bounding box center [468, 444] width 718 height 108
click at [0, 0] on lt-strong "ormación" at bounding box center [0, 0] width 0 height 0
click at [280, 445] on textarea "Buenas tardes, Favio. Gracias por esperar nuestra respuesta, y por toda la info…" at bounding box center [468, 444] width 718 height 108
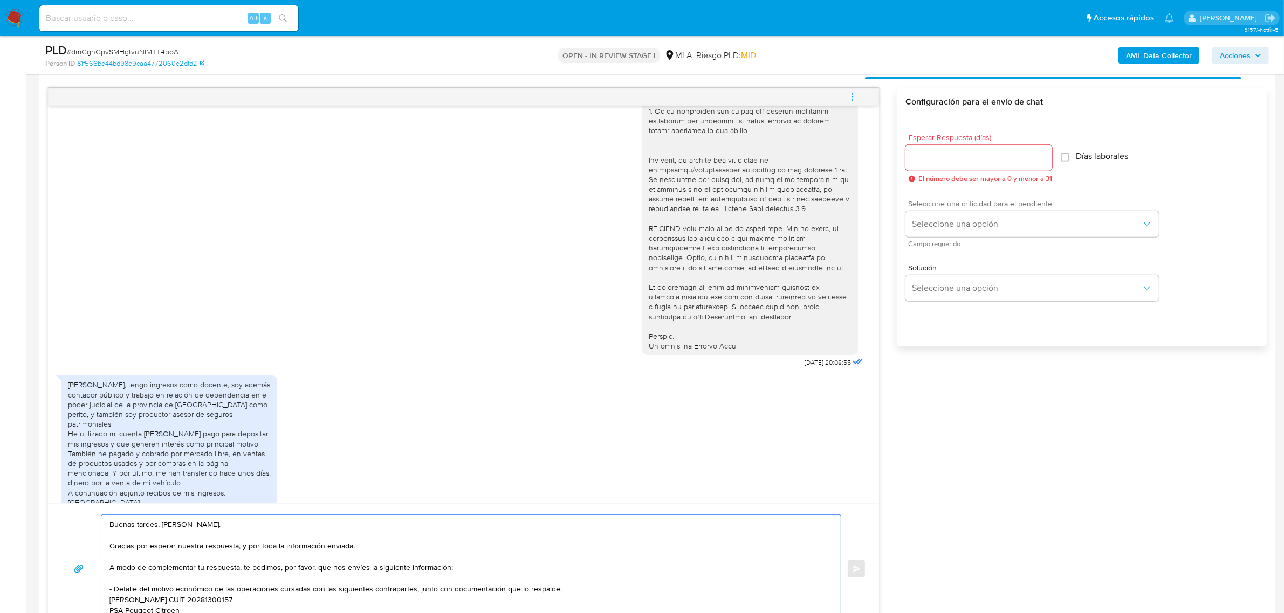
scroll to position [539, 0]
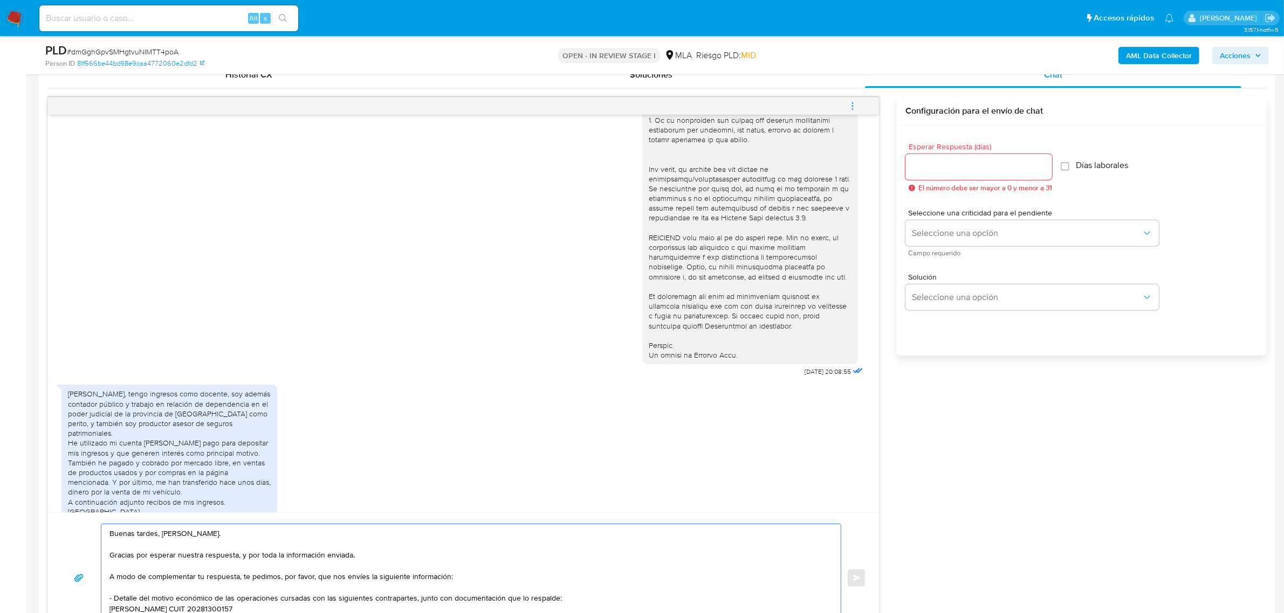
type textarea "Buenas tardes, Favio. Gracias por esperar nuestra respuesta, y por toda la info…"
click at [947, 176] on div at bounding box center [978, 167] width 147 height 26
click at [944, 169] on input "Esperar Respuesta (días)" at bounding box center [978, 167] width 147 height 14
type input "2"
click at [939, 232] on span "Seleccione una opción" at bounding box center [1027, 233] width 230 height 11
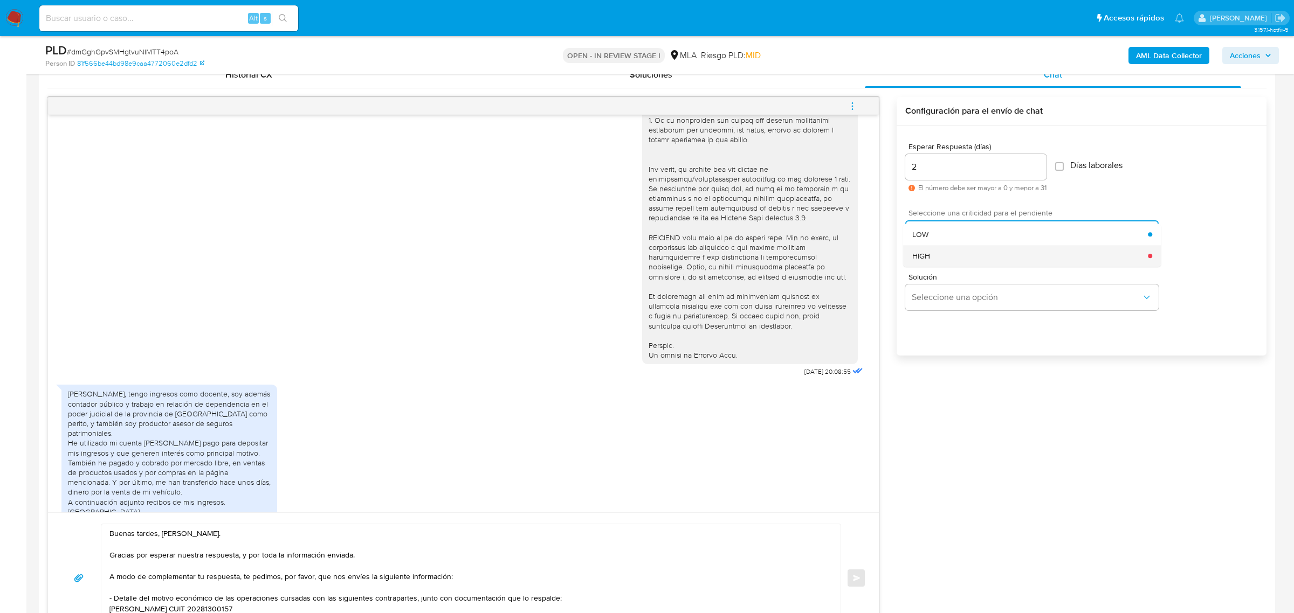
click at [949, 252] on div "HIGH" at bounding box center [1030, 256] width 236 height 22
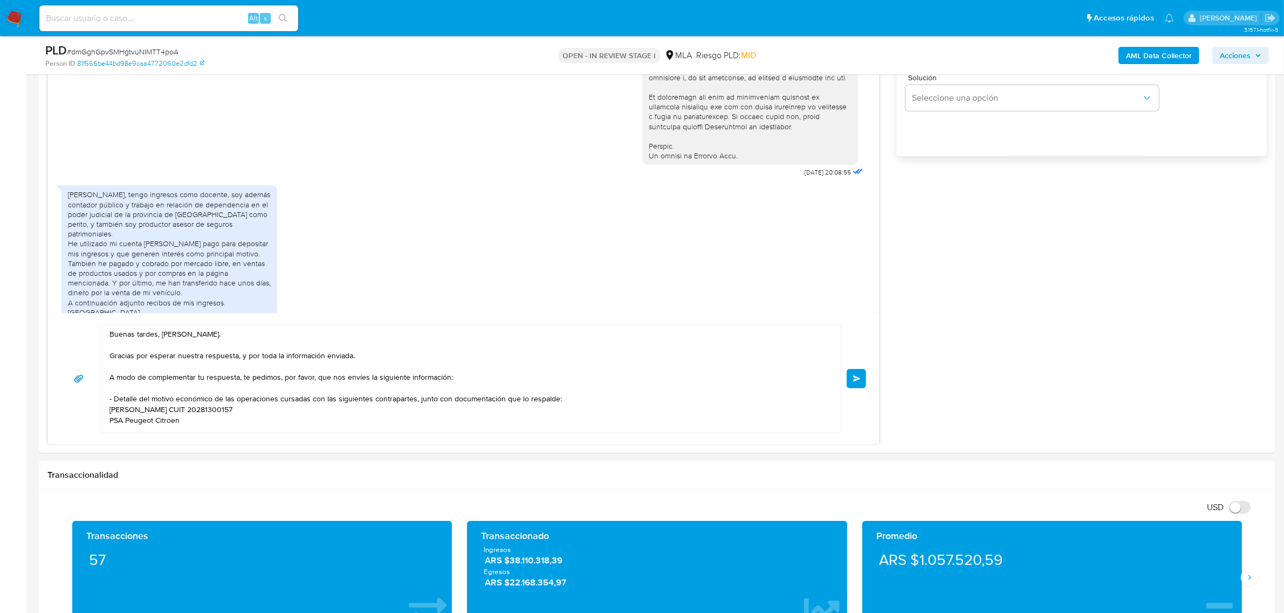
scroll to position [741, 0]
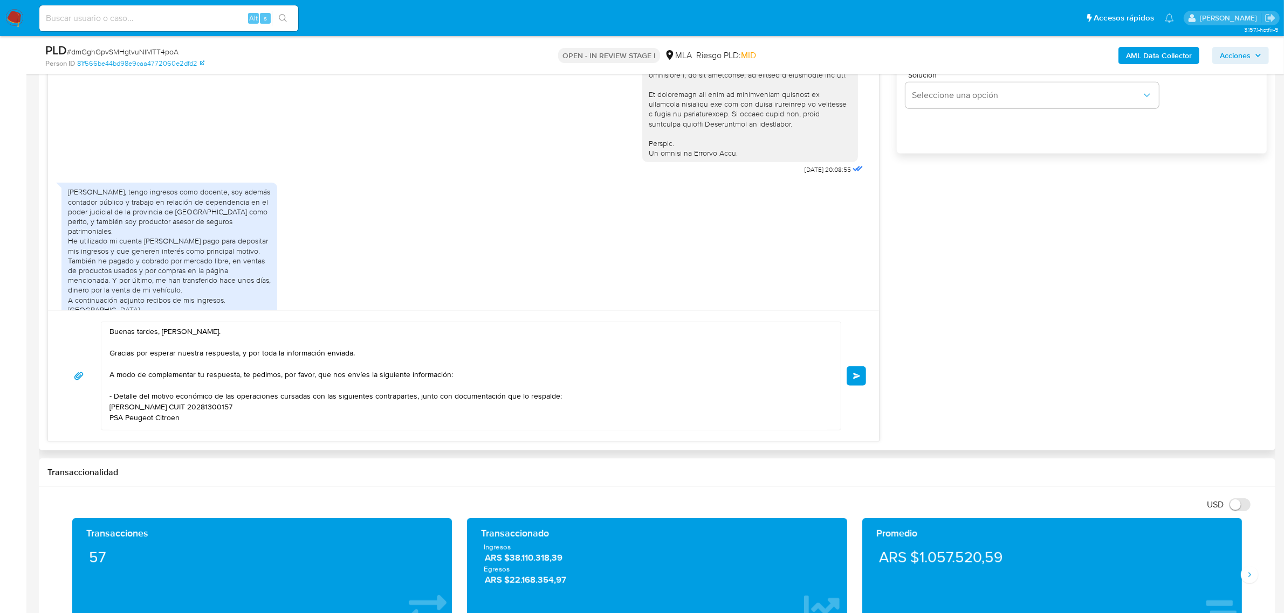
click at [853, 381] on button "Enviar" at bounding box center [855, 376] width 19 height 19
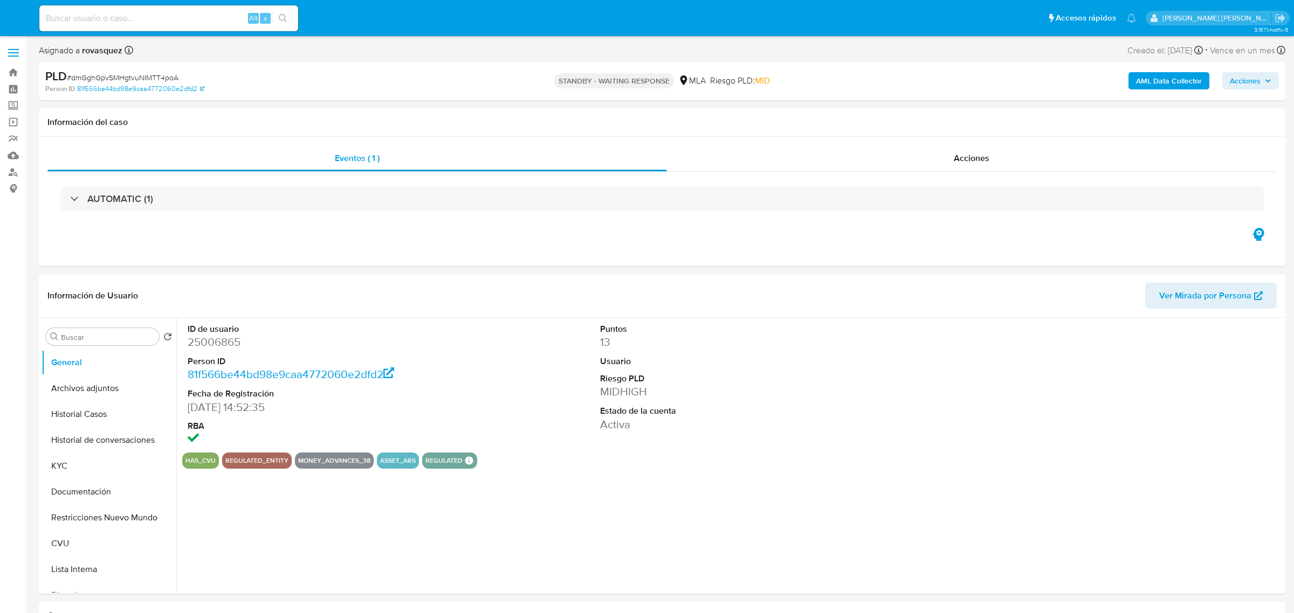
select select "10"
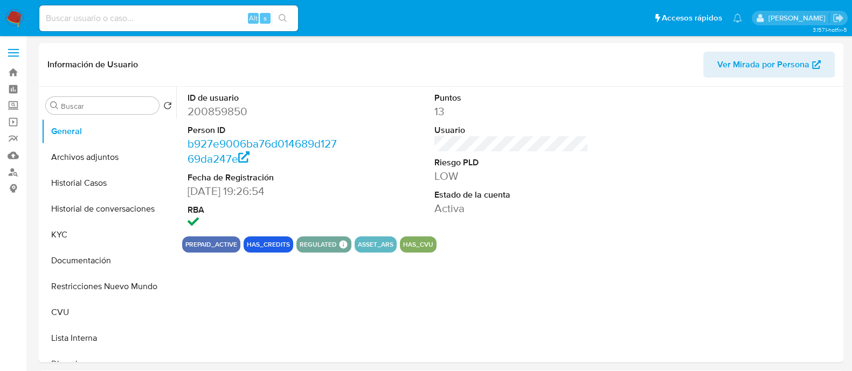
select select "10"
click at [78, 212] on button "Historial de conversaciones" at bounding box center [105, 209] width 126 height 26
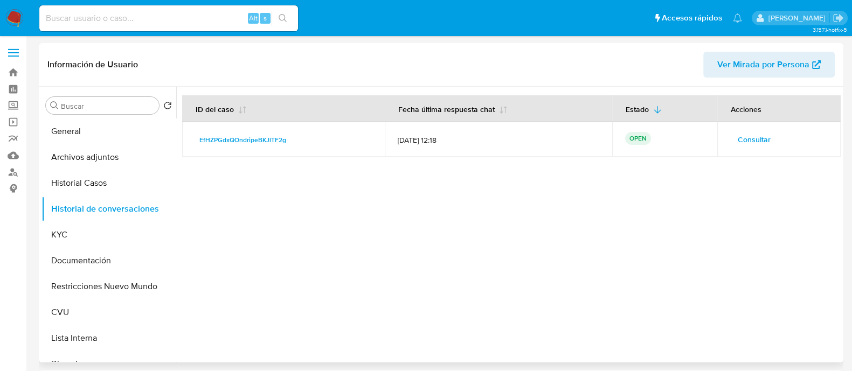
click at [748, 137] on span "Consultar" at bounding box center [754, 139] width 33 height 15
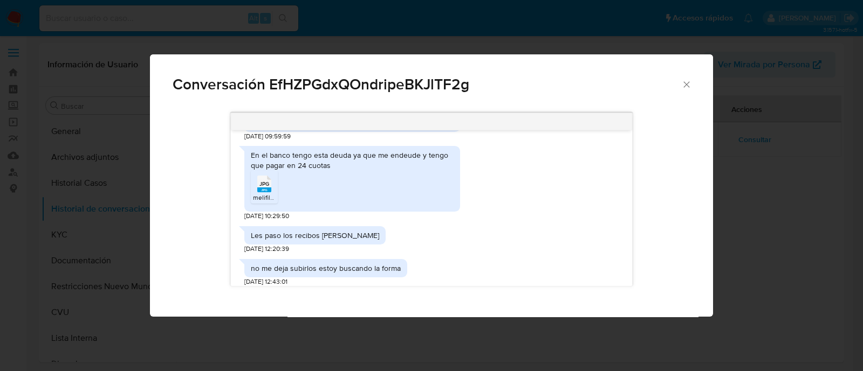
scroll to position [590, 0]
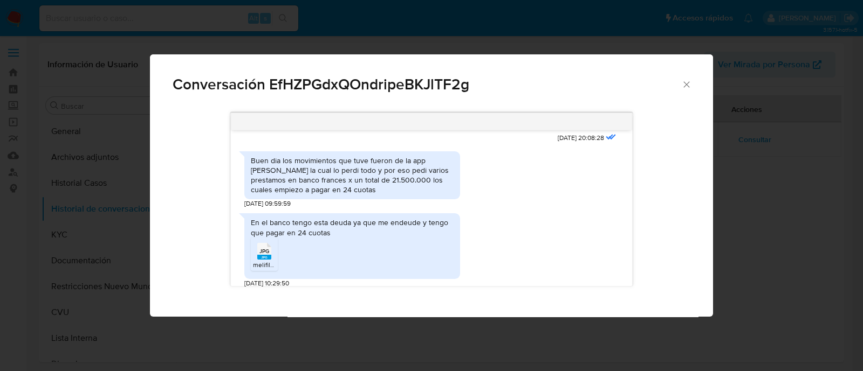
click at [695, 82] on div "Conversación EfHZPGdxQOndripeBKJlTF2g" at bounding box center [431, 79] width 563 height 51
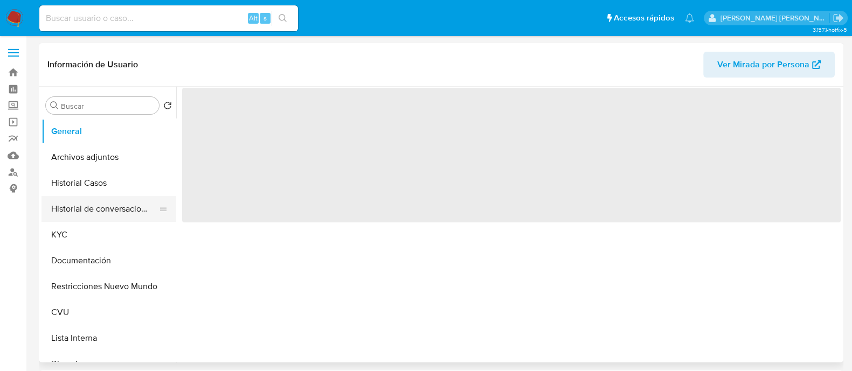
click at [102, 208] on button "Historial de conversaciones" at bounding box center [105, 209] width 126 height 26
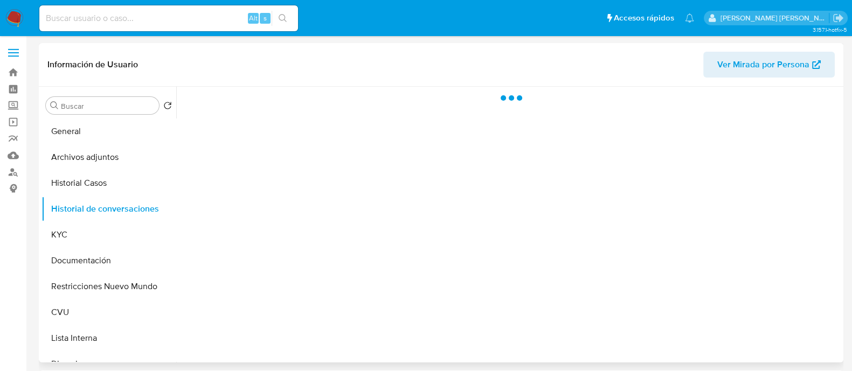
select select "10"
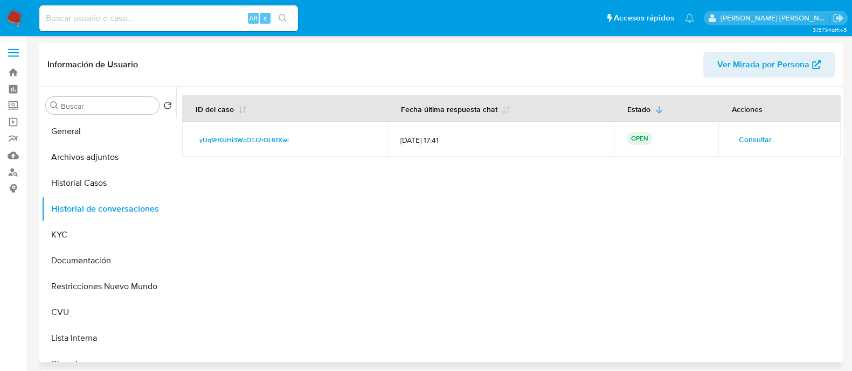
click at [762, 142] on span "Consultar" at bounding box center [755, 139] width 33 height 15
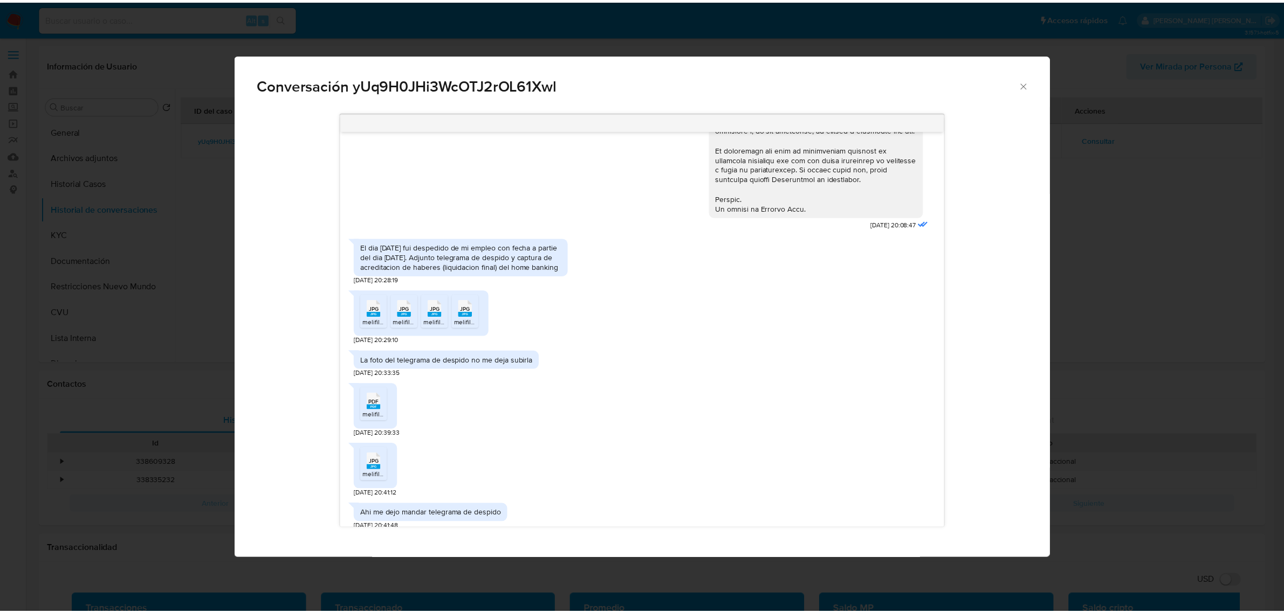
scroll to position [504, 0]
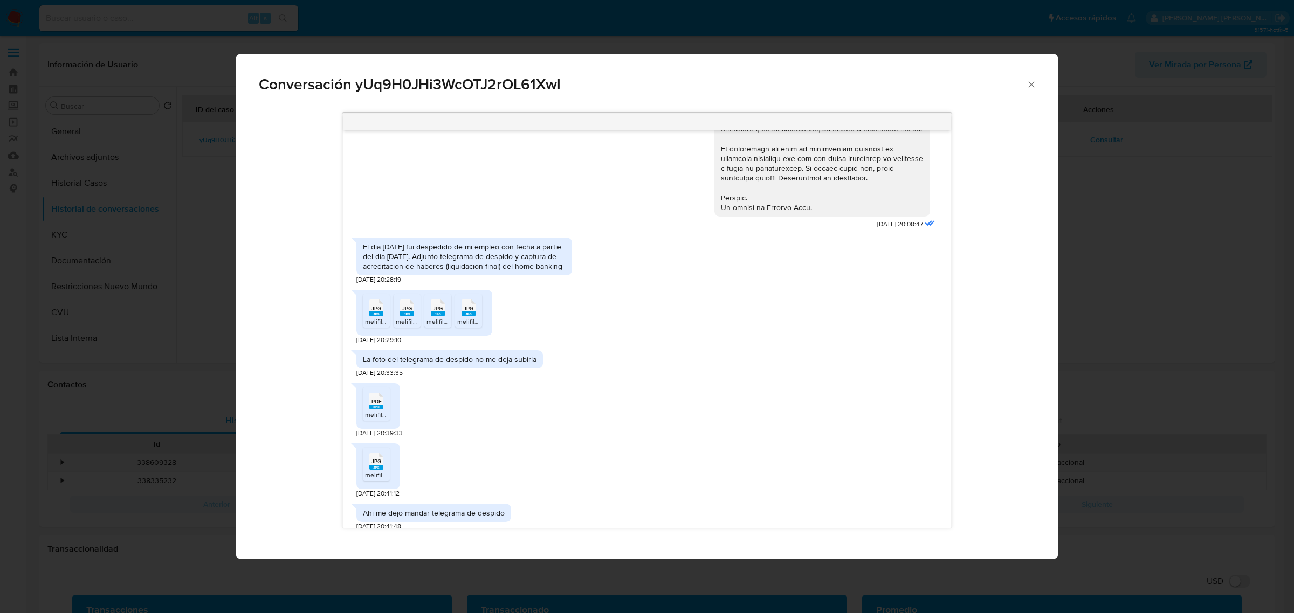
click at [370, 79] on span "Conversación yUq9H0JHi3WcOTJ2rOL61Xwl" at bounding box center [642, 84] width 767 height 15
click at [370, 80] on span "Conversación yUq9H0JHi3WcOTJ2rOL61Xwl" at bounding box center [642, 84] width 767 height 15
copy span "yUq9H0JHi3WcOTJ2rOL61Xwl"
click at [862, 81] on icon "Cerrar" at bounding box center [1031, 84] width 11 height 11
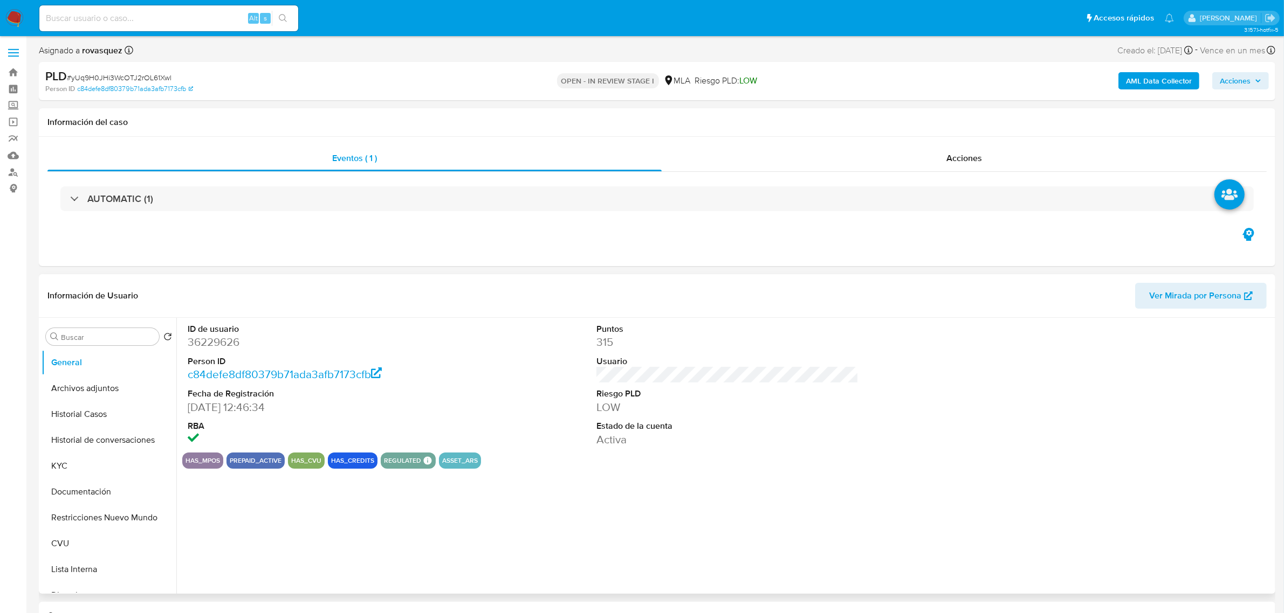
select select "10"
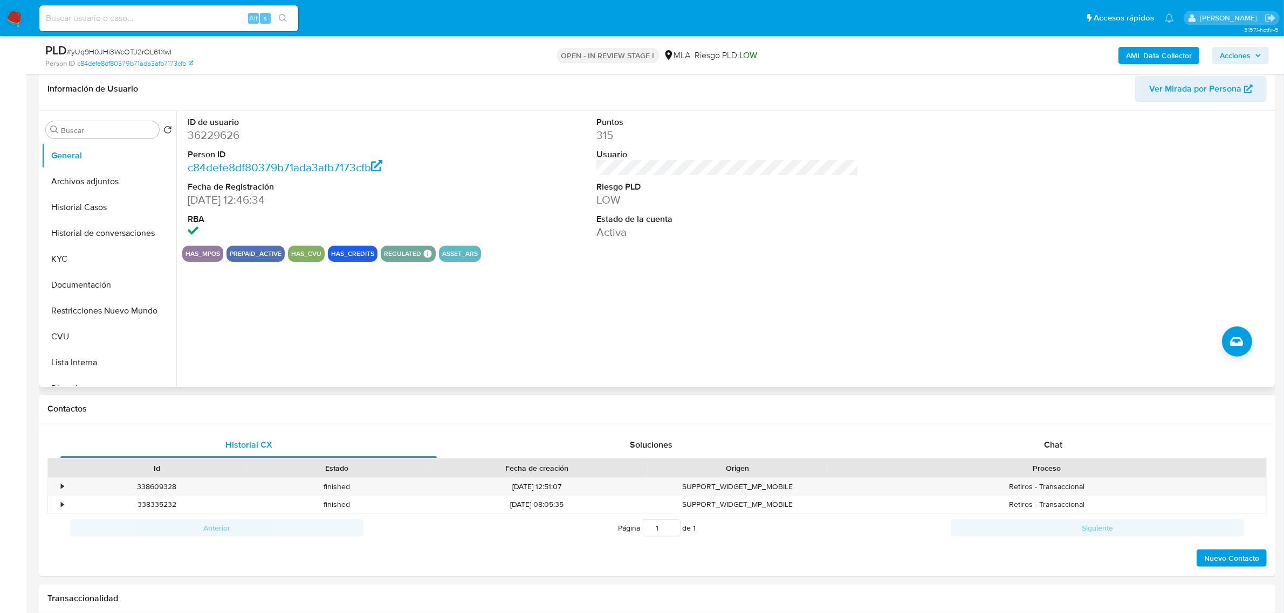
scroll to position [337, 0]
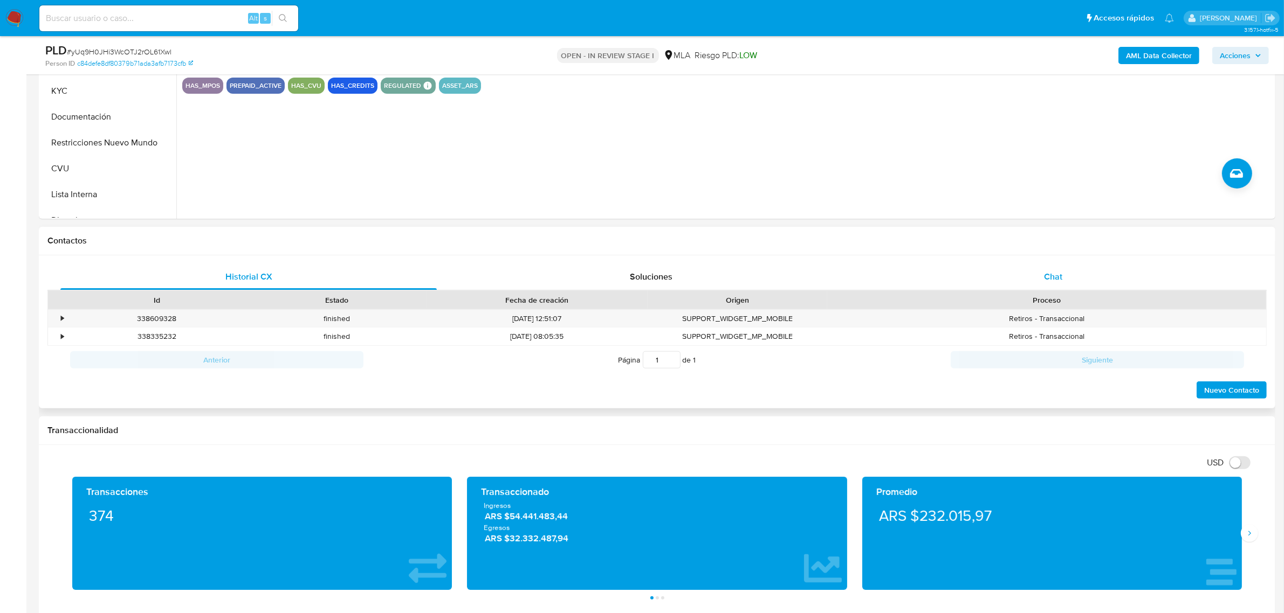
click at [1073, 278] on div "Chat" at bounding box center [1053, 277] width 376 height 26
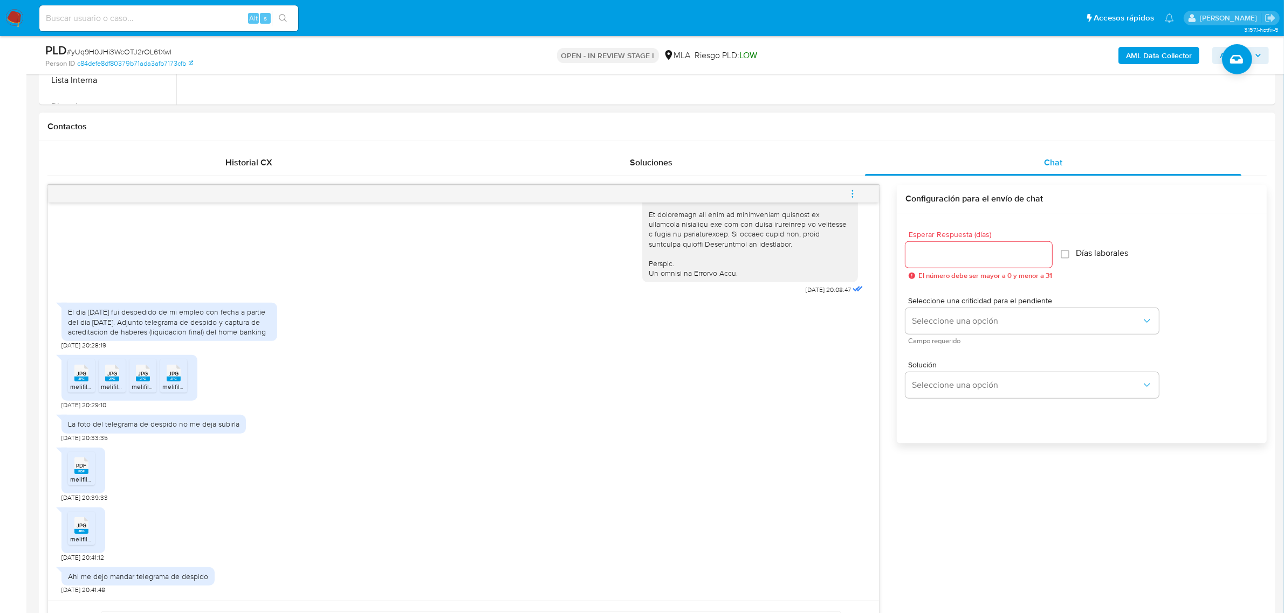
scroll to position [472, 0]
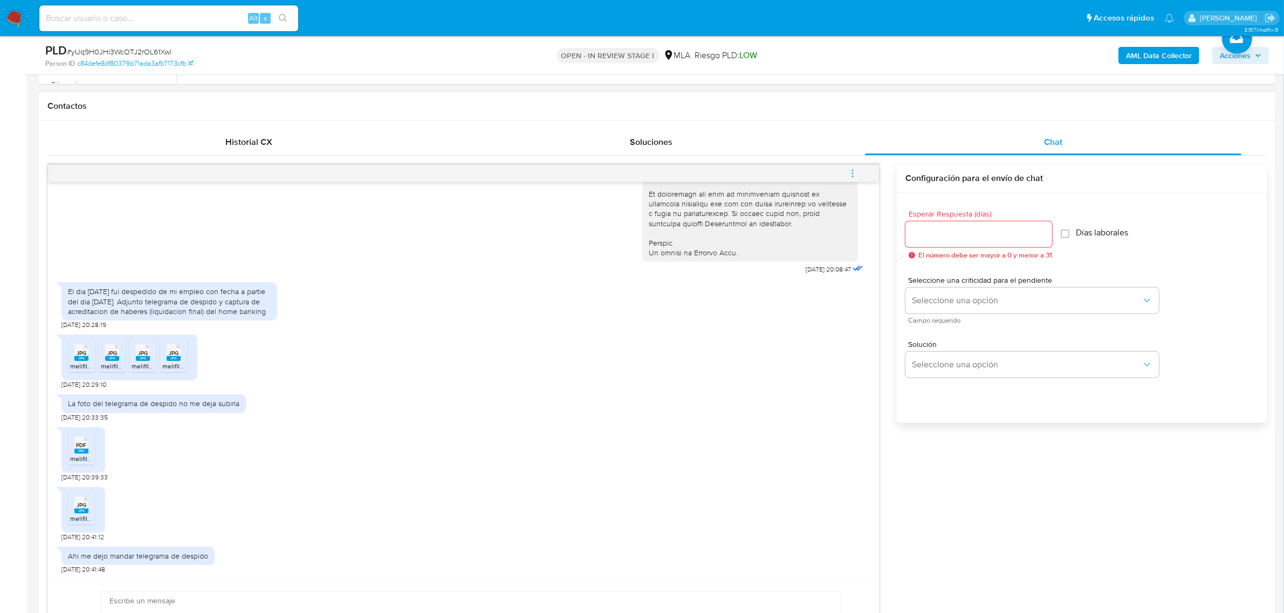
click at [80, 359] on rect at bounding box center [81, 358] width 14 height 5
click at [112, 360] on rect at bounding box center [112, 358] width 14 height 5
click at [144, 352] on span "JPG" at bounding box center [143, 353] width 10 height 7
click at [178, 354] on span "JPG" at bounding box center [174, 353] width 10 height 7
click at [80, 453] on rect at bounding box center [81, 451] width 14 height 5
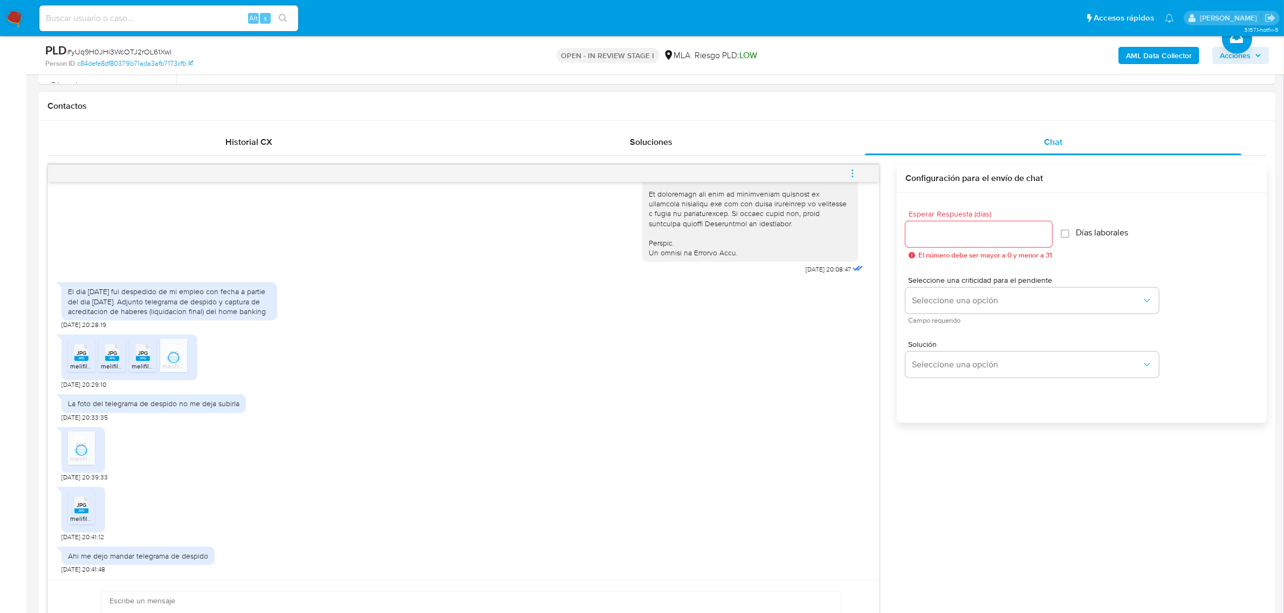
click at [79, 518] on span "melifile8188926328834593414.jpg" at bounding box center [120, 518] width 100 height 9
